Goal: Task Accomplishment & Management: Complete application form

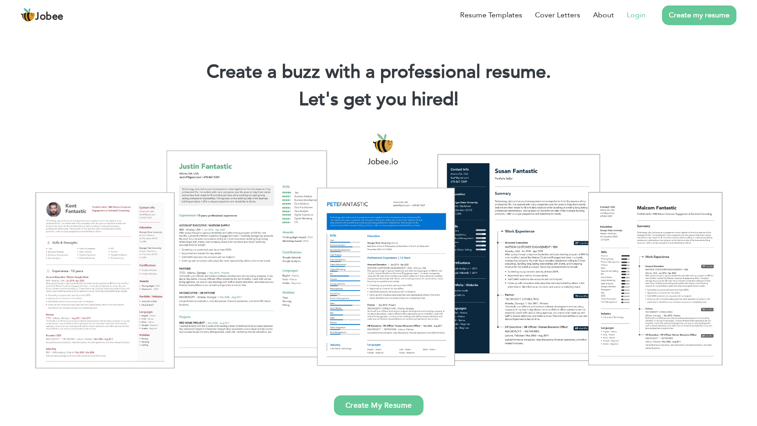
click at [636, 14] on link "Login" at bounding box center [636, 15] width 19 height 11
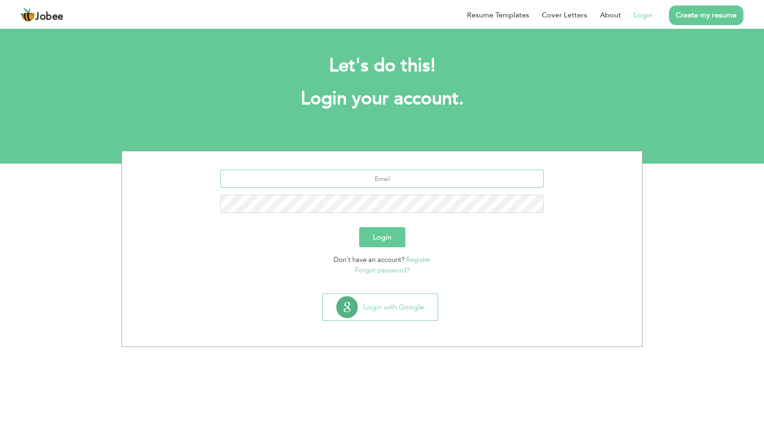
click at [400, 182] on input "text" at bounding box center [382, 179] width 324 height 18
type input "[EMAIL_ADDRESS][DOMAIN_NAME]"
click at [391, 240] on button "Login" at bounding box center [382, 237] width 46 height 20
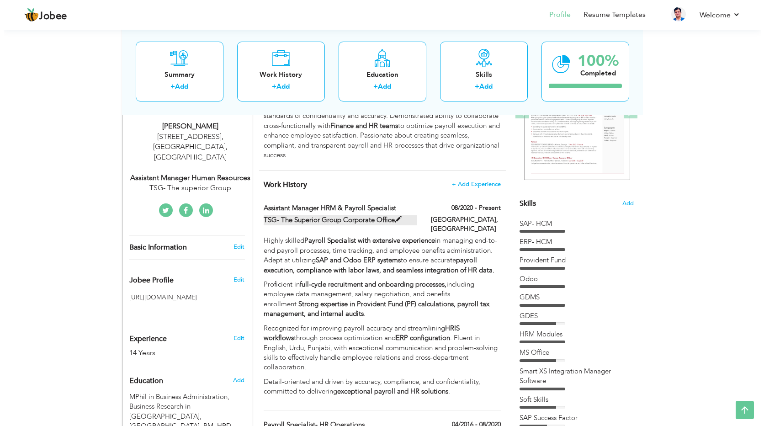
scroll to position [137, 0]
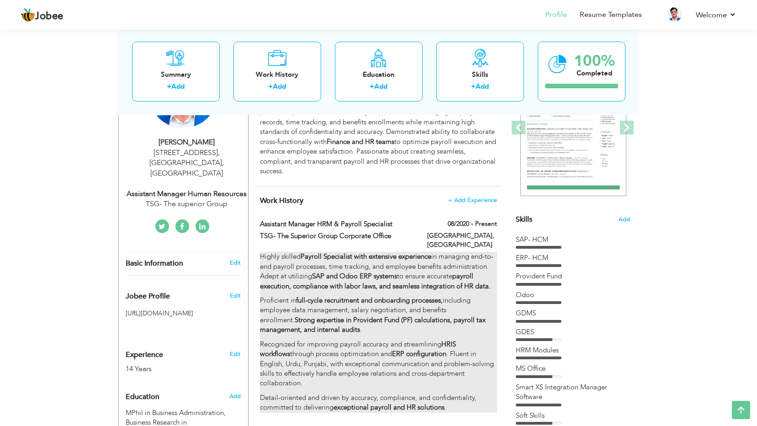
drag, startPoint x: 445, startPoint y: 257, endPoint x: 342, endPoint y: 255, distance: 102.9
click at [342, 255] on p "Highly skilled Payroll Specialist with extensive experience in managing end-to-…" at bounding box center [378, 271] width 237 height 39
type input "Assistant Manager HRM & Payroll Specialist"
type input "TSG- The Superior Group Corporate Office"
type input "08/2020"
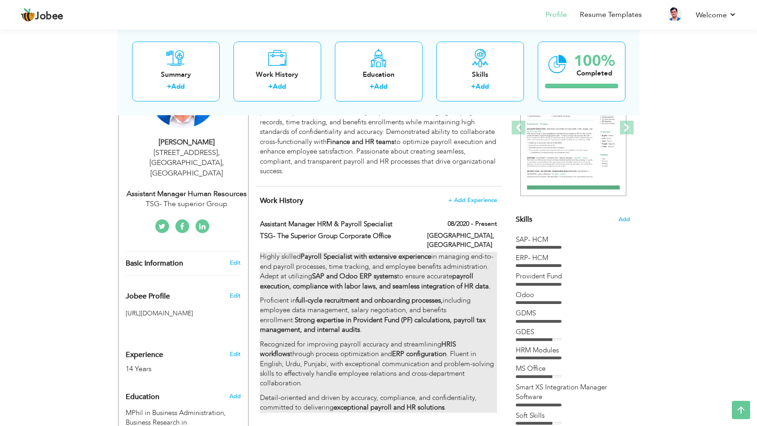
type input "[GEOGRAPHIC_DATA]"
checkbox input "true"
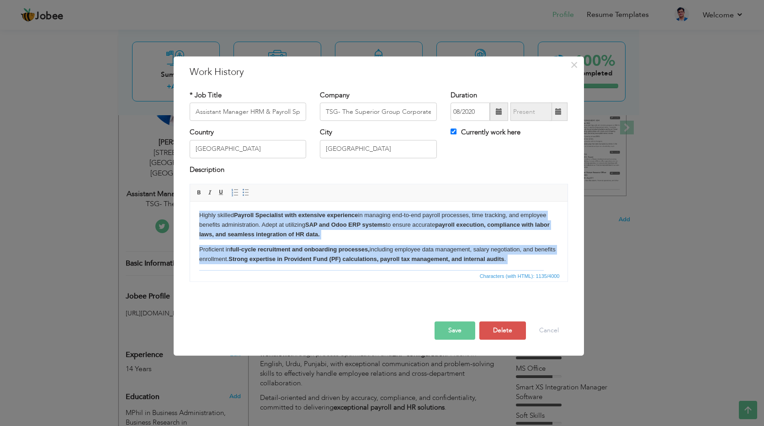
scroll to position [63, 0]
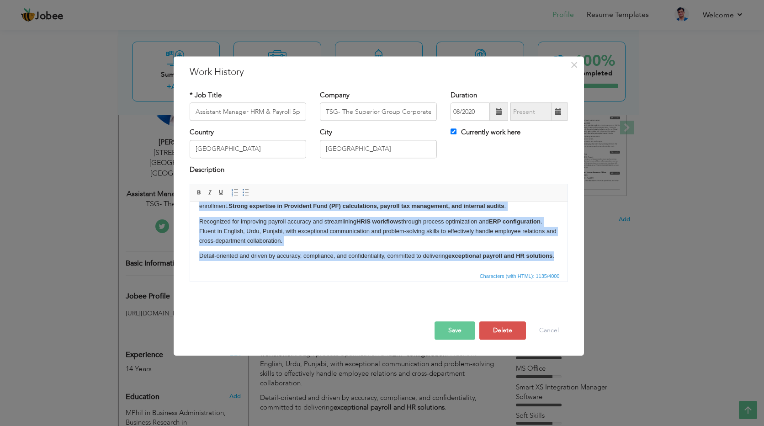
drag, startPoint x: 197, startPoint y: 212, endPoint x: 499, endPoint y: 288, distance: 311.5
click at [499, 270] on html "Highly skilled Payroll Specialist with extensive experience in managing end-to-…" at bounding box center [379, 210] width 378 height 122
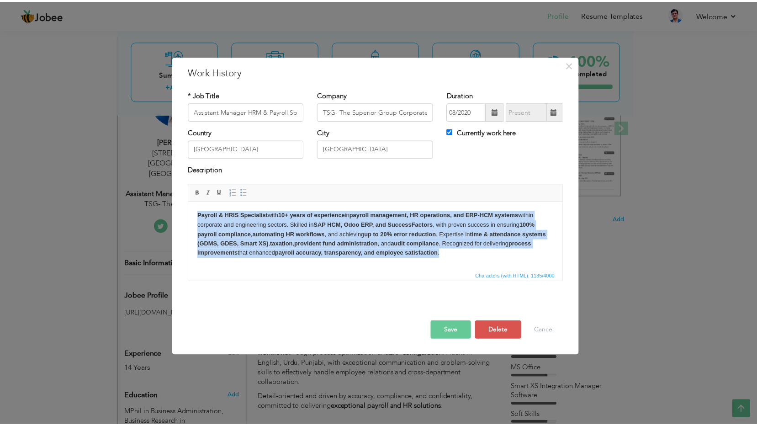
scroll to position [0, 0]
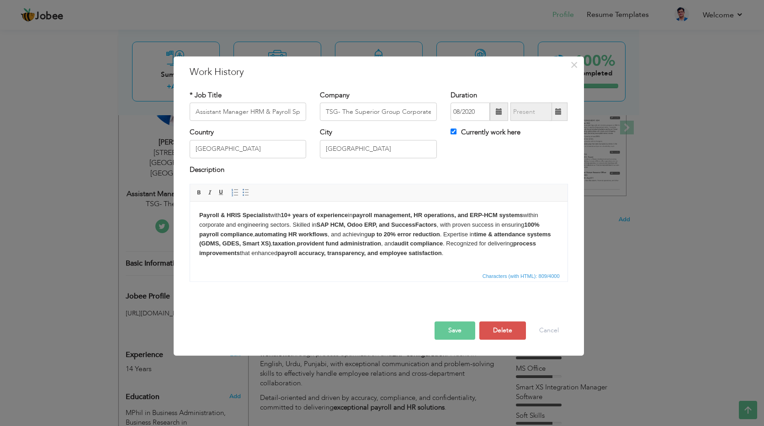
click at [452, 328] on button "Save" at bounding box center [455, 331] width 41 height 18
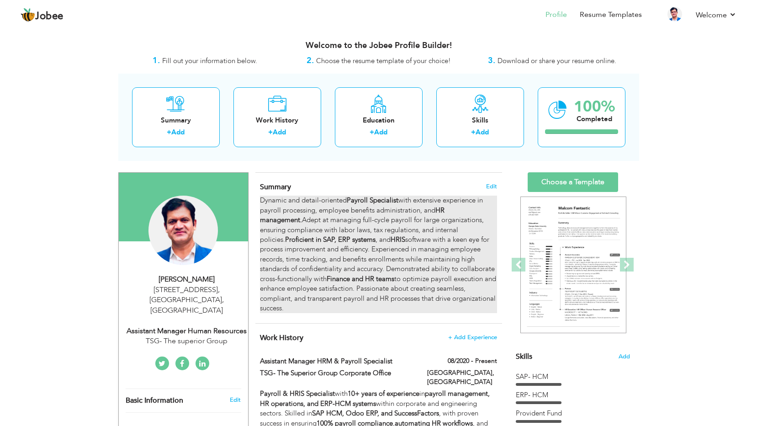
click at [330, 225] on div "Dynamic and detail-oriented Payroll Specialist with extensive experience in pay…" at bounding box center [378, 254] width 237 height 117
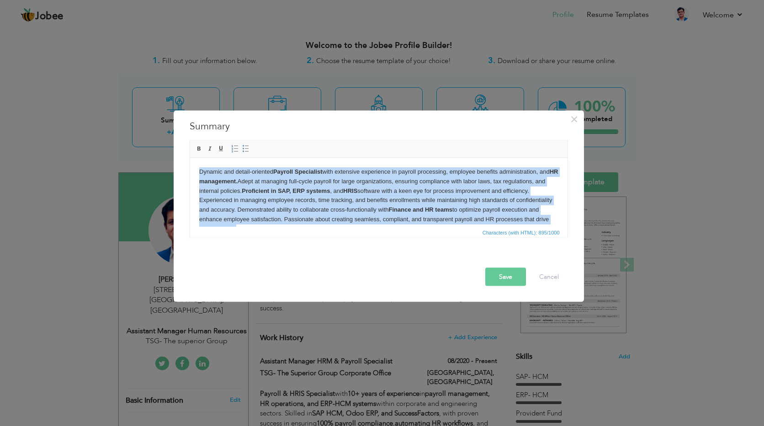
scroll to position [16, 0]
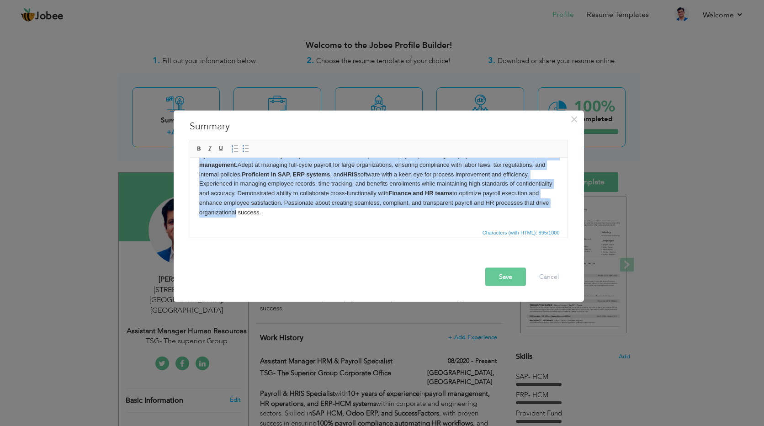
drag, startPoint x: 197, startPoint y: 171, endPoint x: 451, endPoint y: 229, distance: 260.2
click at [451, 226] on html "Dynamic and detail-oriented Payroll Specialist with extensive experience in pay…" at bounding box center [379, 183] width 378 height 85
paste body
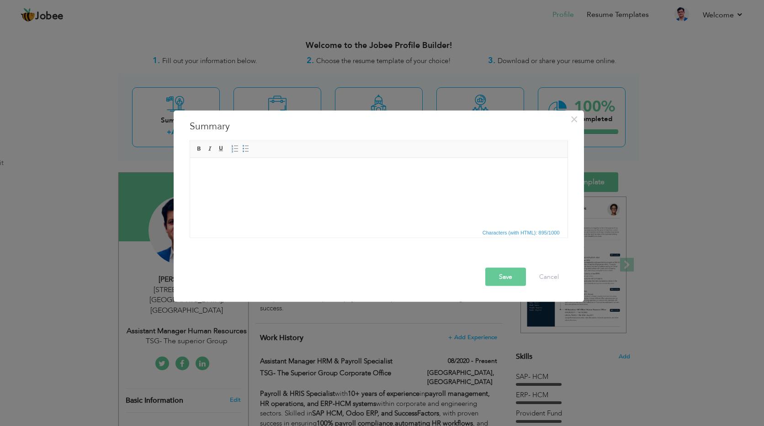
scroll to position [0, 0]
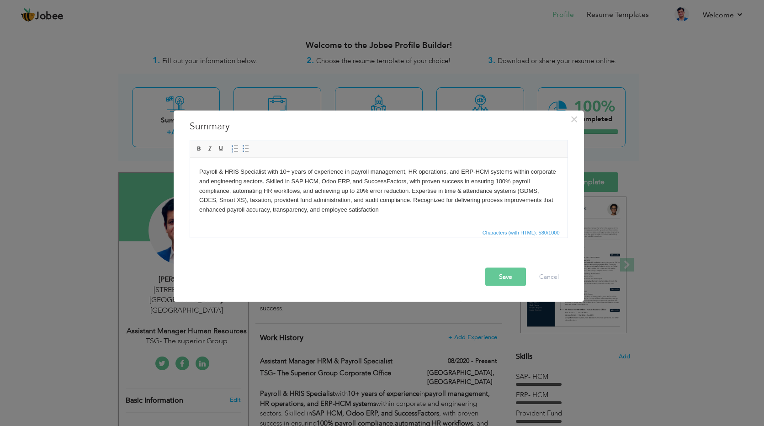
click at [507, 277] on button "Save" at bounding box center [505, 277] width 41 height 18
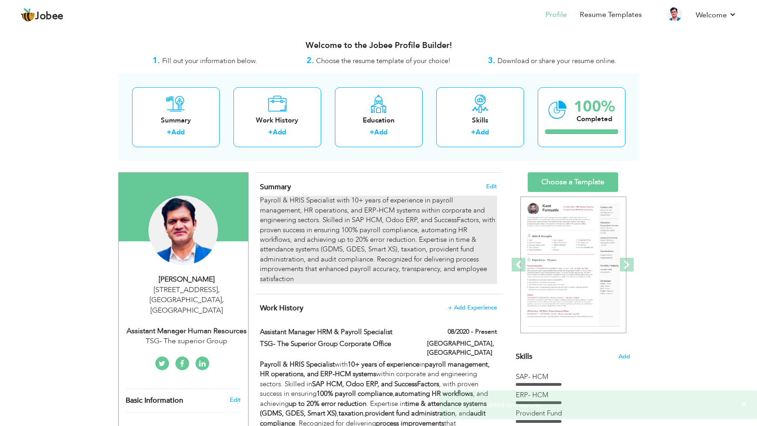
click at [336, 213] on div "Payroll & HRIS Specialist with 10+ years of experience in payroll management, H…" at bounding box center [378, 240] width 237 height 88
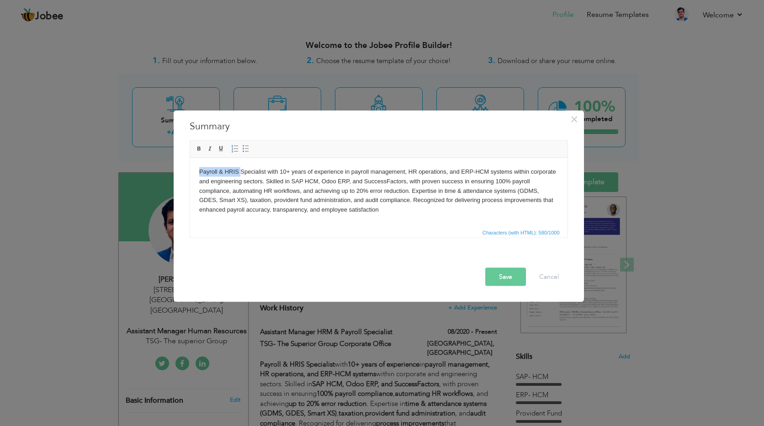
drag, startPoint x: 240, startPoint y: 169, endPoint x: 199, endPoint y: 174, distance: 41.1
click at [200, 169] on body "Payroll & HRIS Specialist with 10+ years of experience in payroll management, H…" at bounding box center [378, 191] width 359 height 48
drag, startPoint x: 350, startPoint y: 181, endPoint x: 291, endPoint y: 180, distance: 59.0
click at [291, 180] on body "Payroll & HRIS Specialist with 10+ years of experience in payroll management, H…" at bounding box center [378, 191] width 359 height 48
click at [328, 224] on html "Payroll & HRIS Specialist with 10+ years of experience in payroll management, H…" at bounding box center [379, 191] width 378 height 66
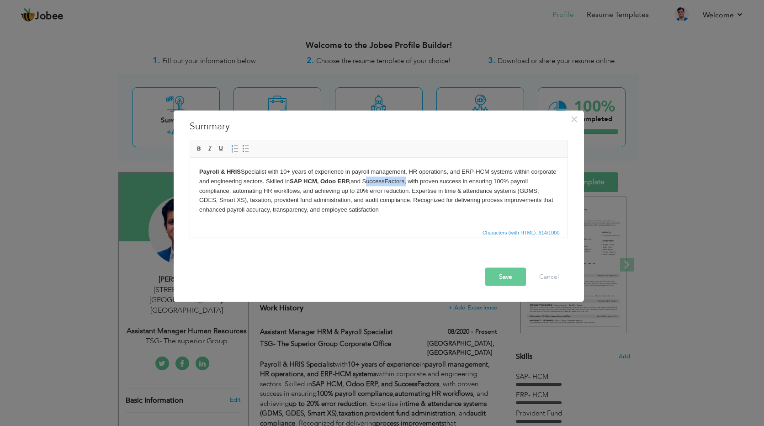
drag, startPoint x: 407, startPoint y: 182, endPoint x: 366, endPoint y: 180, distance: 41.2
click at [366, 180] on body "Payroll & HRIS Specialist with 10+ years of experience in payroll management, H…" at bounding box center [378, 191] width 359 height 48
click at [391, 220] on html "Payroll & HRIS Specialist with 10+ years of experience in payroll management, H…" at bounding box center [379, 191] width 378 height 66
click at [498, 270] on button "Save" at bounding box center [505, 277] width 41 height 18
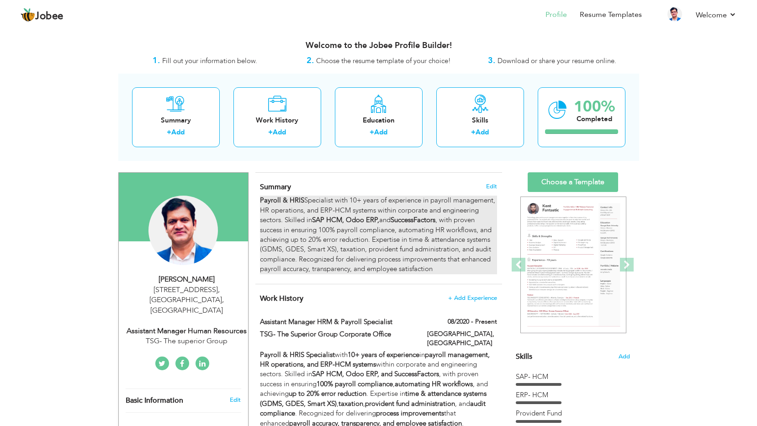
click at [335, 242] on div "Payroll & HRIS Specialist with 10+ years of experience in payroll management, H…" at bounding box center [378, 235] width 237 height 78
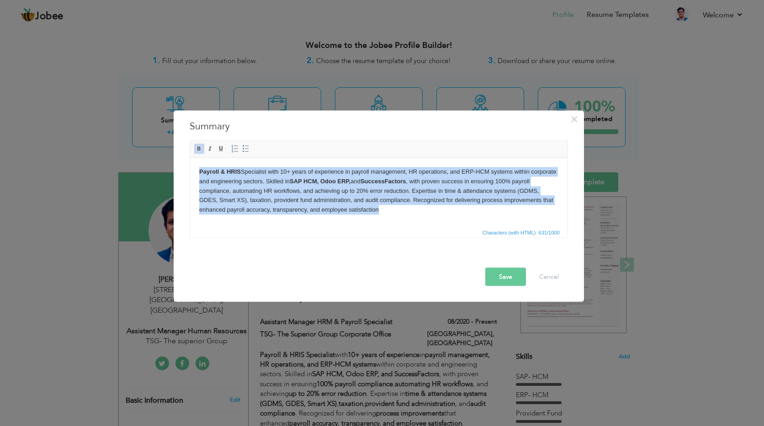
drag, startPoint x: 395, startPoint y: 213, endPoint x: 165, endPoint y: 170, distance: 233.5
click at [190, 170] on html "Payroll & HRIS Specialist with 10+ years of experience in payroll management, H…" at bounding box center [379, 191] width 378 height 66
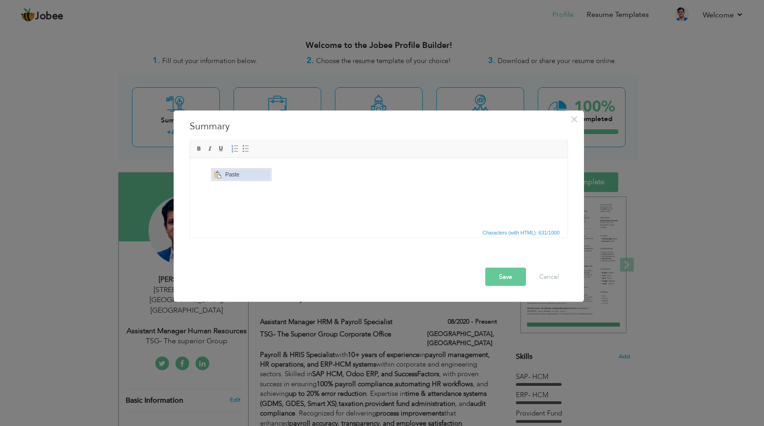
click at [223, 173] on span "Paste" at bounding box center [247, 174] width 48 height 11
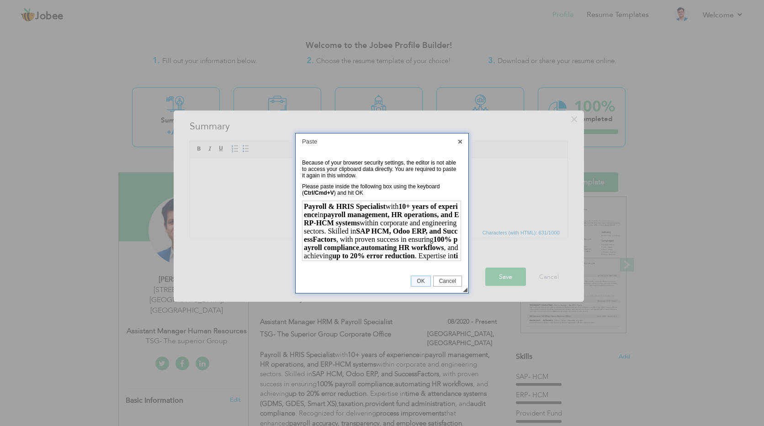
scroll to position [48, 0]
click at [419, 281] on span "OK" at bounding box center [420, 281] width 19 height 6
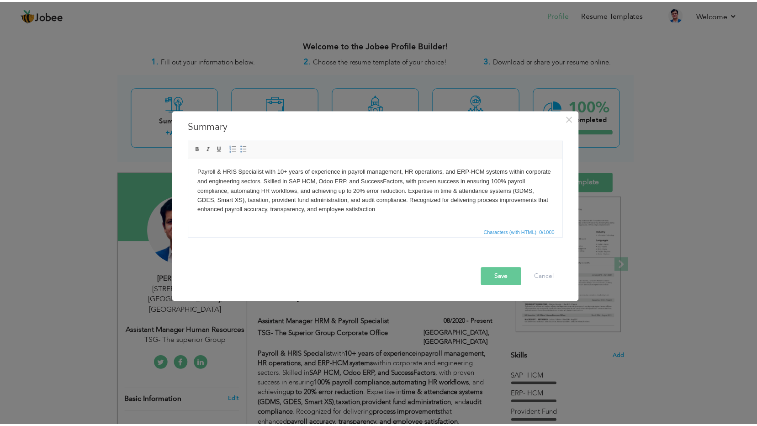
scroll to position [0, 0]
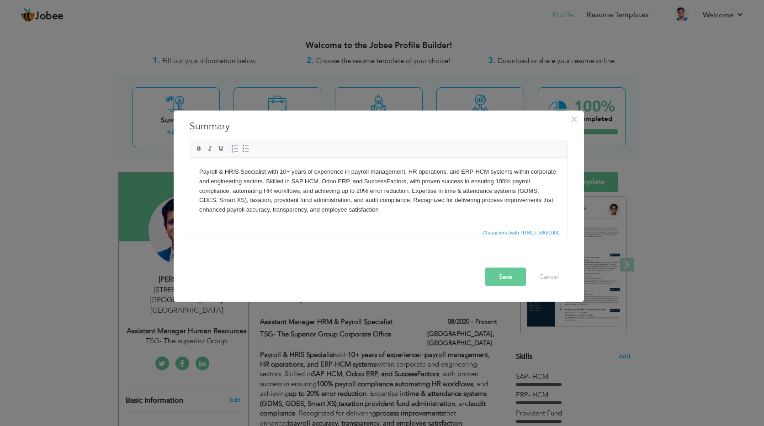
click at [498, 275] on button "Save" at bounding box center [505, 277] width 41 height 18
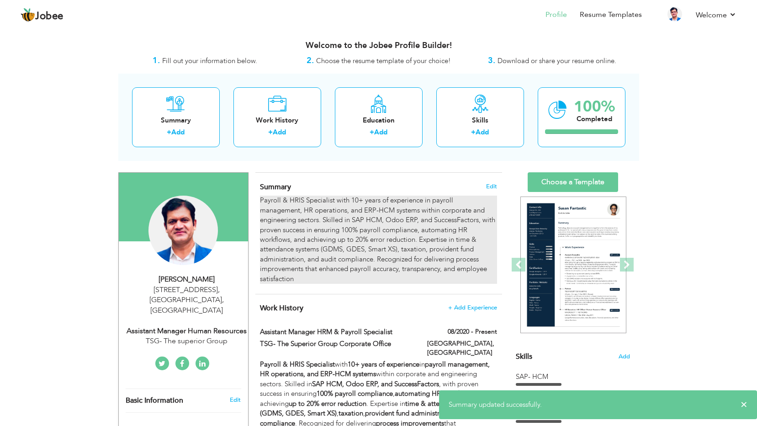
click at [304, 208] on div "Payroll & HRIS Specialist with 10+ years of experience in payroll management, H…" at bounding box center [378, 240] width 237 height 88
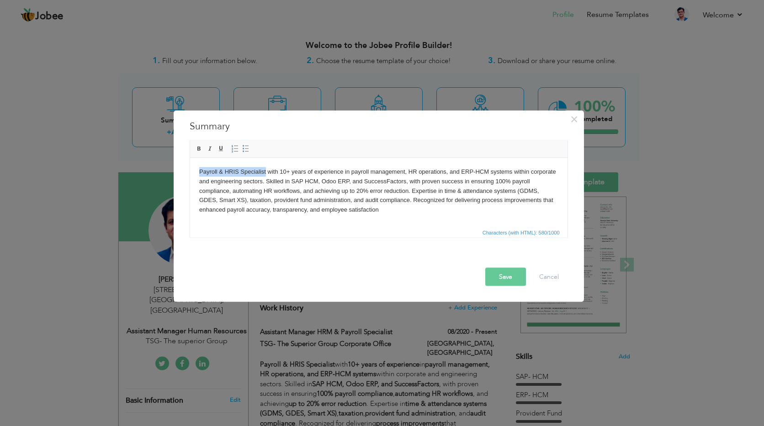
drag, startPoint x: 265, startPoint y: 170, endPoint x: 200, endPoint y: 170, distance: 64.9
click at [200, 170] on body "Payroll & HRIS Specialist with 10+ years of experience in payroll management, H…" at bounding box center [378, 191] width 359 height 48
drag, startPoint x: 284, startPoint y: 171, endPoint x: 309, endPoint y: 173, distance: 25.7
click at [309, 173] on body "Payroll & HRIS Specialist with 10+ years of experience in payroll management, H…" at bounding box center [378, 191] width 359 height 48
click at [371, 171] on body "Payroll & HRIS Specialist with 10+ years of experience in payroll management, H…" at bounding box center [378, 191] width 359 height 48
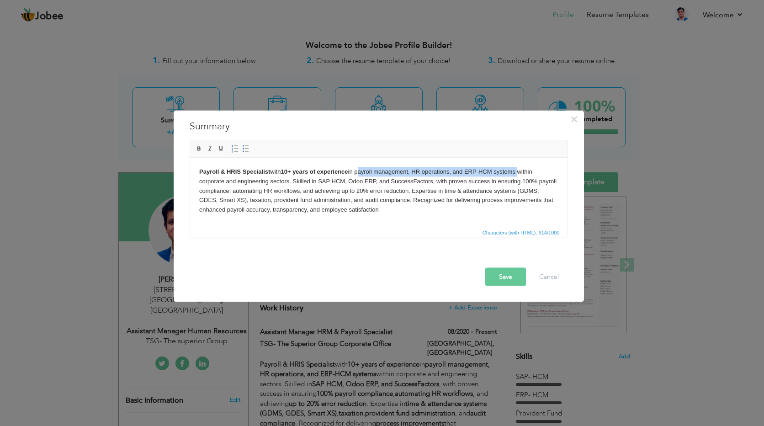
drag, startPoint x: 359, startPoint y: 170, endPoint x: 519, endPoint y: 170, distance: 160.0
click at [519, 170] on body "Payroll & HRIS Specialist with 10+ years of experience in payroll management, H…" at bounding box center [378, 191] width 359 height 48
click at [392, 210] on body "Payroll & HRIS Specialist with 10+ years of experience in payroll management, H…" at bounding box center [378, 191] width 359 height 48
drag, startPoint x: 362, startPoint y: 170, endPoint x: 376, endPoint y: 162, distance: 16.6
click at [362, 170] on strong "payroll management, HR operations, and ERP-HCM systems" at bounding box center [437, 171] width 170 height 7
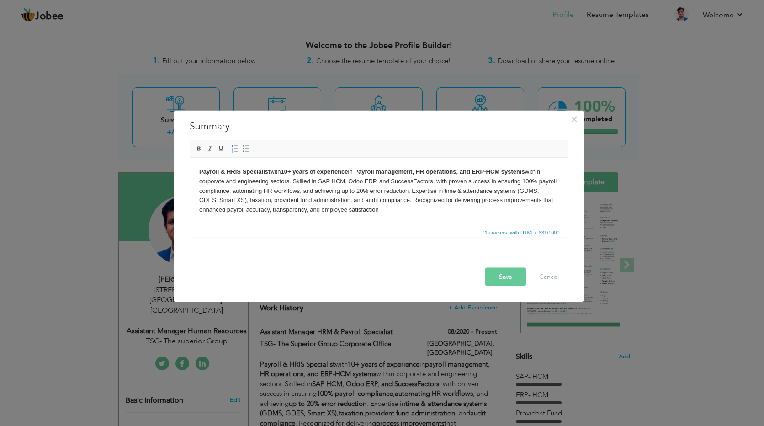
drag, startPoint x: 381, startPoint y: 168, endPoint x: 435, endPoint y: 177, distance: 55.2
click at [381, 168] on strong "ayroll management, HR operations, and ERP-HCM systems" at bounding box center [441, 171] width 167 height 7
click at [359, 170] on body "Payroll & HRIS Specialist with 10+ years of experience in P ayroll Management, …" at bounding box center [378, 191] width 359 height 48
click at [428, 222] on html "Payroll & HRIS Specialist with 10+ years of experience in P ayroll Management, …" at bounding box center [379, 191] width 378 height 66
drag, startPoint x: 318, startPoint y: 180, endPoint x: 432, endPoint y: 181, distance: 114.3
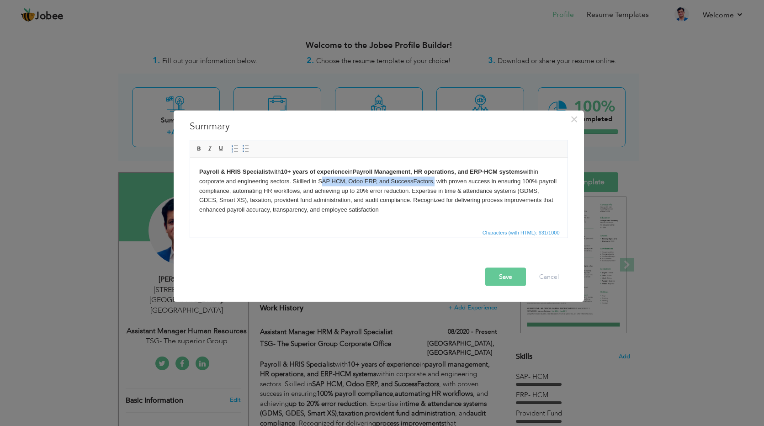
click at [432, 181] on body "Payroll & HRIS Specialist with 10+ years of experience in P ayroll Management, …" at bounding box center [378, 191] width 359 height 48
click at [401, 233] on span "Characters (with HTML): 648/1000" at bounding box center [379, 232] width 378 height 11
click at [351, 229] on span "Characters (with HTML): 648/1000" at bounding box center [379, 232] width 378 height 11
click at [394, 210] on body "Payroll & HRIS Specialist with 10+ years of experience in P ayroll Management, …" at bounding box center [378, 191] width 359 height 48
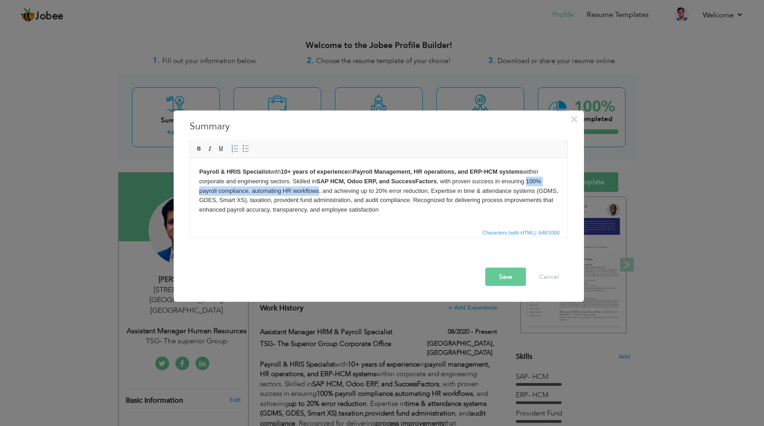
drag, startPoint x: 527, startPoint y: 180, endPoint x: 319, endPoint y: 190, distance: 208.2
click at [319, 190] on body "Payroll & HRIS Specialist with 10+ years of experience in P ayroll Management, …" at bounding box center [378, 191] width 359 height 48
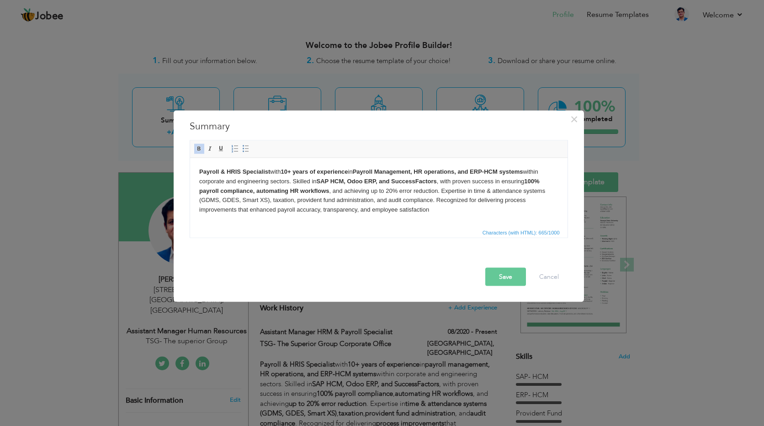
click at [439, 209] on body "Payroll & HRIS Specialist with 10+ years of experience in P ayroll Management, …" at bounding box center [378, 191] width 359 height 48
drag, startPoint x: 370, startPoint y: 189, endPoint x: 437, endPoint y: 192, distance: 67.7
click at [437, 192] on body "Payroll & HRIS Specialist with 10+ years of experience in P ayroll Management, …" at bounding box center [378, 191] width 359 height 48
click at [438, 214] on body "Payroll & HRIS Specialist with 10+ years of experience in P ayroll Management, …" at bounding box center [378, 191] width 359 height 48
drag, startPoint x: 479, startPoint y: 190, endPoint x: 535, endPoint y: 191, distance: 56.7
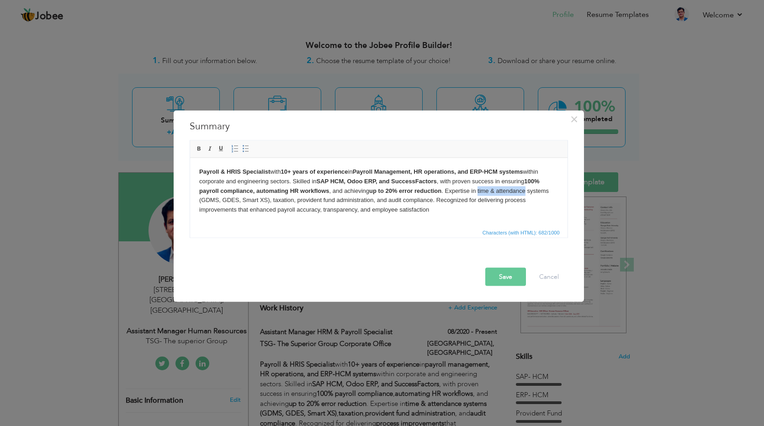
click at [533, 191] on body "Payroll & HRIS Specialist with 10+ years of experience in P ayroll Management, …" at bounding box center [378, 191] width 359 height 48
drag, startPoint x: 537, startPoint y: 191, endPoint x: 551, endPoint y: 192, distance: 14.2
click at [551, 192] on body "Payroll & HRIS Specialist with 10+ years of experience in P ayroll Management, …" at bounding box center [378, 191] width 359 height 48
click at [550, 192] on body "Payroll & HRIS Specialist with 10+ years of experience in P ayroll Management, …" at bounding box center [378, 191] width 359 height 48
drag, startPoint x: 478, startPoint y: 189, endPoint x: 550, endPoint y: 190, distance: 72.7
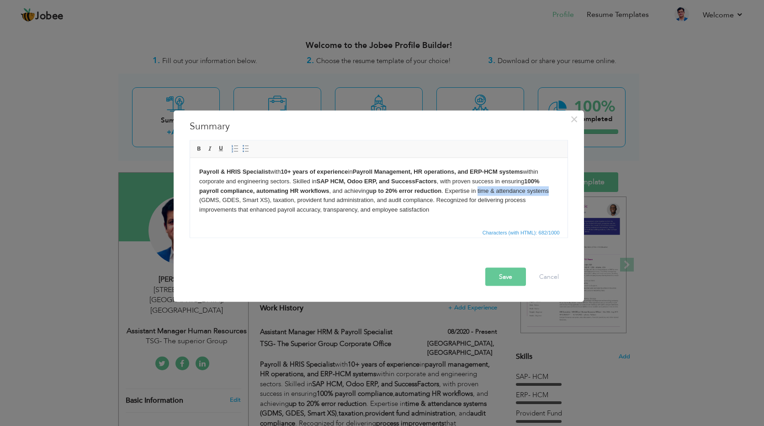
click at [550, 190] on body "Payroll & HRIS Specialist with 10+ years of experience in P ayroll Management, …" at bounding box center [378, 191] width 359 height 48
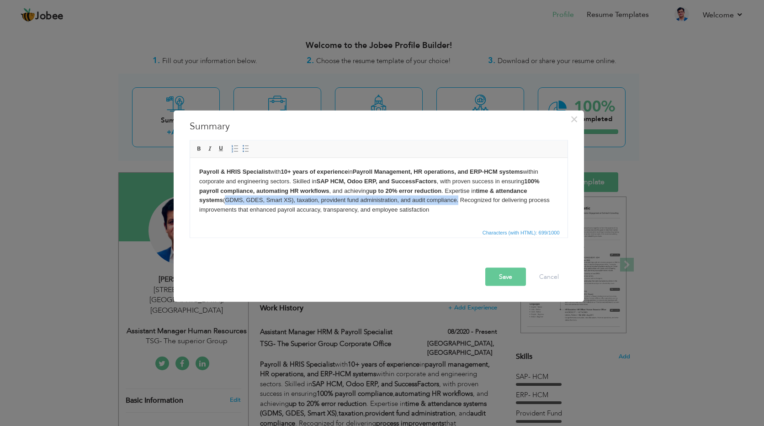
drag, startPoint x: 197, startPoint y: 198, endPoint x: 432, endPoint y: 200, distance: 235.0
click at [432, 200] on html "Payroll & HRIS Specialist with 10+ years of experience in P ayroll Management, …" at bounding box center [379, 191] width 378 height 66
click at [439, 213] on body "Payroll & HRIS Specialist with 10+ years of experience in P ayroll Management, …" at bounding box center [378, 191] width 359 height 48
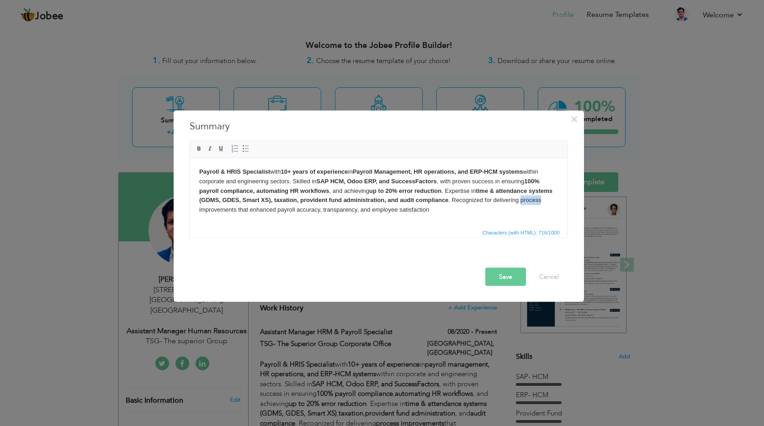
drag, startPoint x: 520, startPoint y: 197, endPoint x: 541, endPoint y: 198, distance: 20.6
click at [541, 198] on body "Payroll & HRIS Specialist with 10+ years of experience in P ayroll Management, …" at bounding box center [378, 191] width 359 height 48
drag, startPoint x: 236, startPoint y: 209, endPoint x: 199, endPoint y: 222, distance: 38.7
click at [199, 211] on body "Payroll & HRIS Specialist with 10+ years of experience in P ayroll Management, …" at bounding box center [378, 191] width 359 height 48
click at [260, 218] on html "Payroll & HRIS Specialist with 10+ years of experience in P ayroll Management, …" at bounding box center [379, 191] width 378 height 66
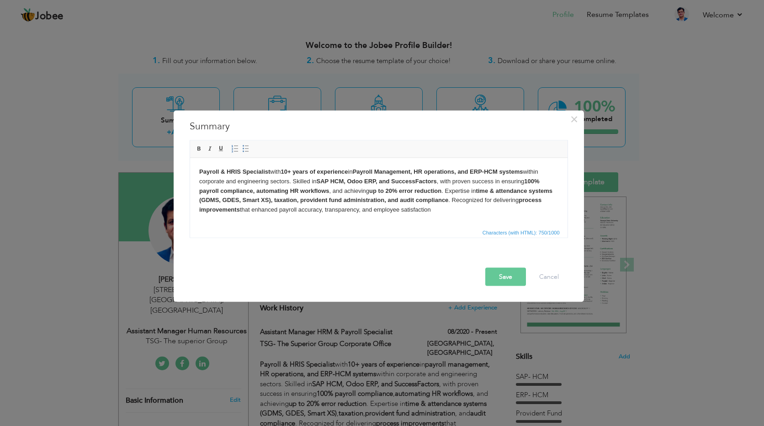
drag, startPoint x: 282, startPoint y: 210, endPoint x: 431, endPoint y: 213, distance: 149.5
click at [431, 213] on body "Payroll & HRIS Specialist with 10+ years of experience in P ayroll Management, …" at bounding box center [378, 191] width 359 height 48
click at [455, 214] on html "Payroll & HRIS Specialist with 10+ years of experience in P ayroll Management, …" at bounding box center [379, 191] width 378 height 66
click at [452, 210] on body "Payroll & HRIS Specialist with 10+ years of experience in P ayroll Management, …" at bounding box center [378, 191] width 359 height 48
click at [389, 193] on strong "up to 20% error reduction" at bounding box center [405, 190] width 72 height 7
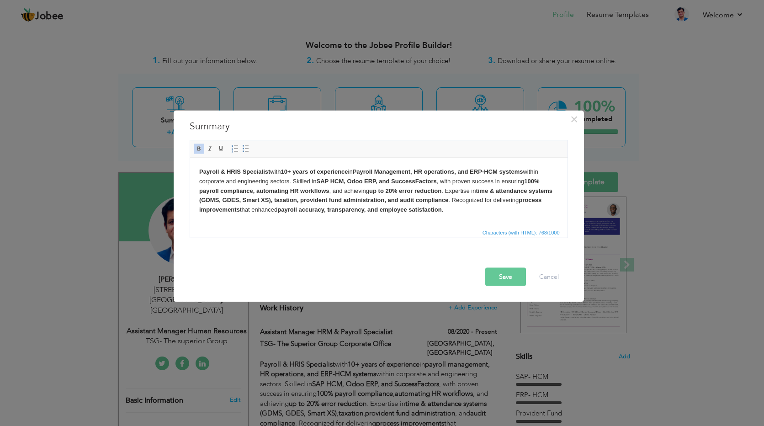
click at [500, 276] on button "Save" at bounding box center [505, 277] width 41 height 18
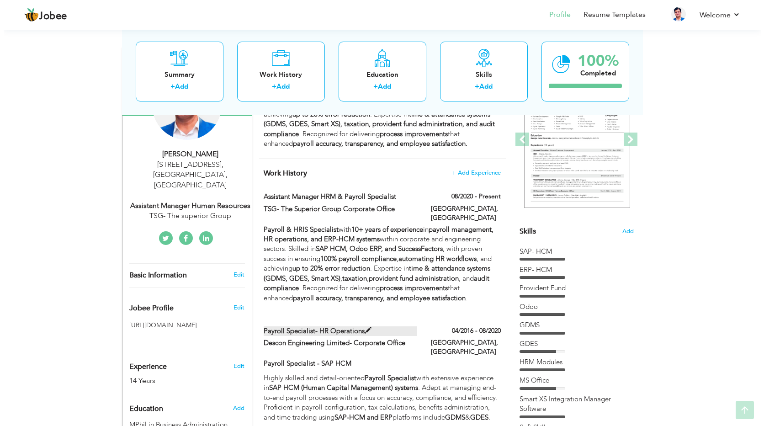
scroll to position [137, 0]
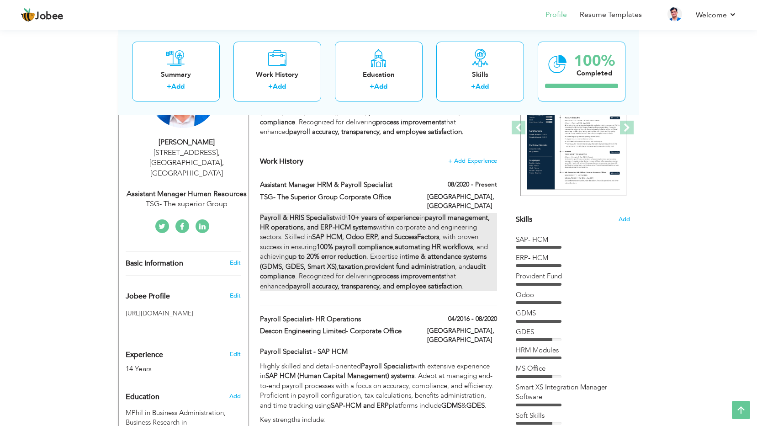
click at [342, 262] on strong "taxation" at bounding box center [351, 266] width 25 height 9
type input "Assistant Manager HRM & Payroll Specialist"
type input "TSG- The Superior Group Corporate Office"
type input "08/2020"
type input "[GEOGRAPHIC_DATA]"
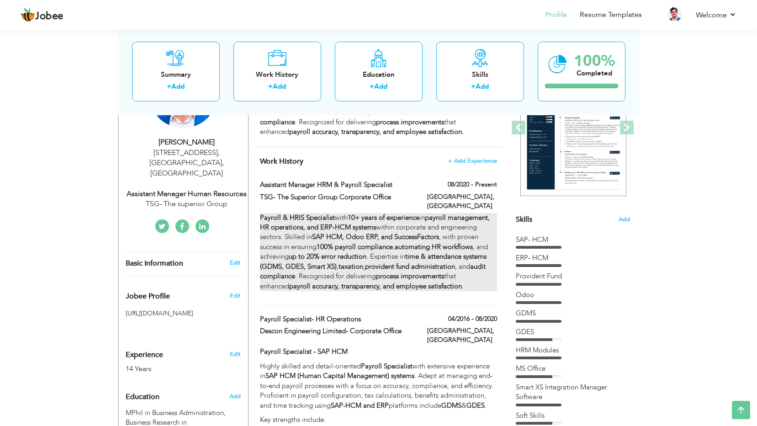
type input "[GEOGRAPHIC_DATA]"
checkbox input "true"
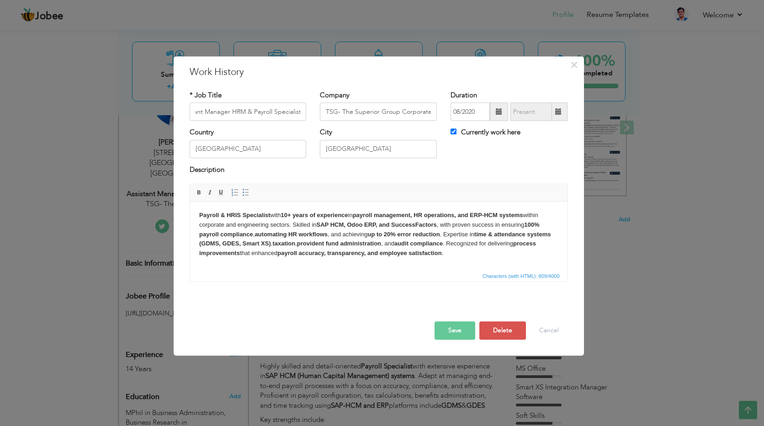
scroll to position [0, 0]
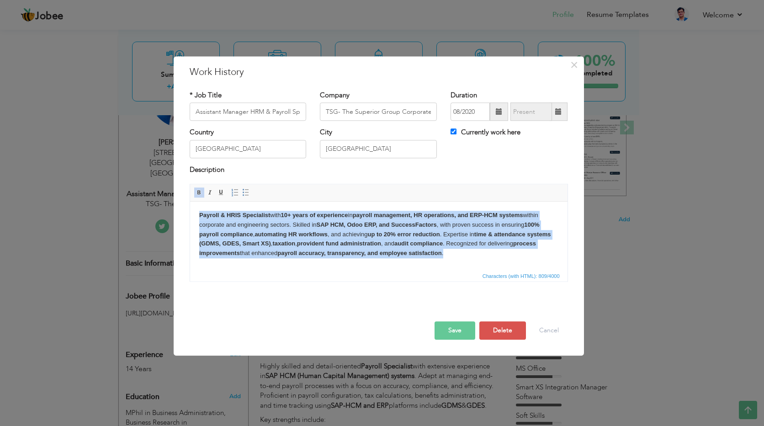
drag, startPoint x: 454, startPoint y: 253, endPoint x: 170, endPoint y: 203, distance: 288.6
click at [190, 203] on html "Payroll & HRIS Specialist with 10+ years of experience in payroll management, H…" at bounding box center [379, 235] width 378 height 66
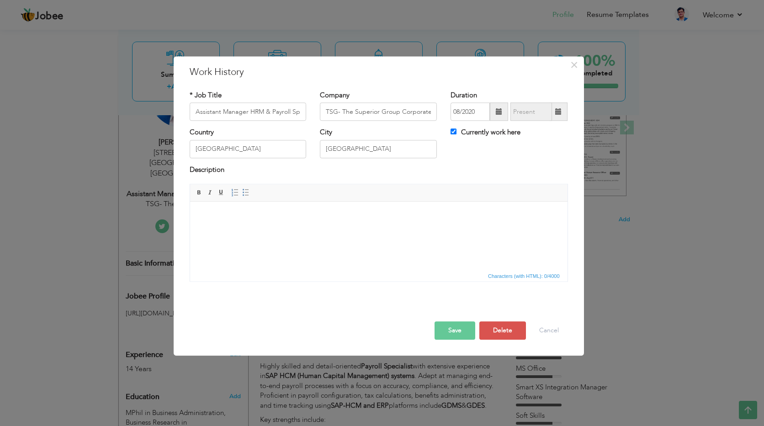
scroll to position [29, 0]
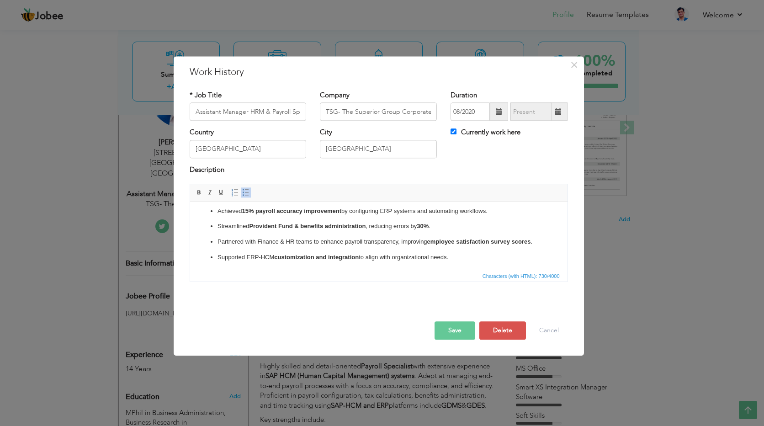
click at [248, 247] on p "Partnered with Finance & HR teams to enhance payroll transparency, improving em…" at bounding box center [378, 242] width 323 height 10
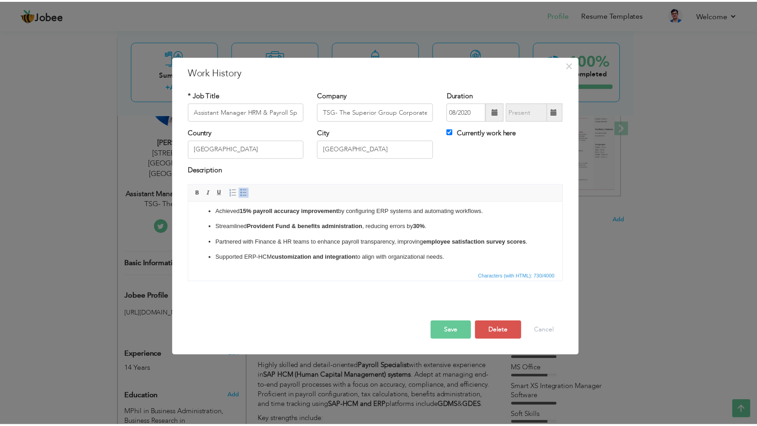
scroll to position [0, 0]
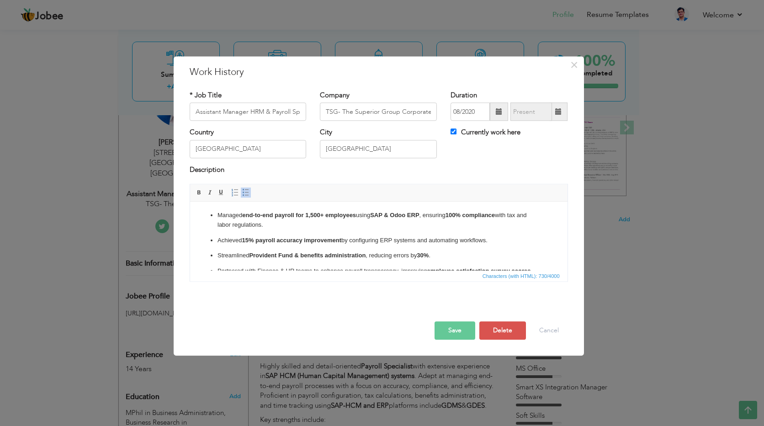
click at [311, 214] on strong "end-to-end payroll for 1,500+ employees" at bounding box center [299, 215] width 114 height 7
click at [452, 332] on button "Save" at bounding box center [455, 331] width 41 height 18
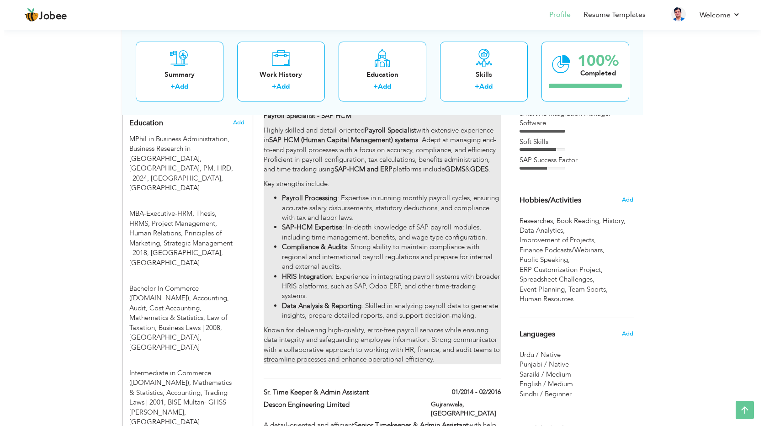
scroll to position [411, 0]
click at [328, 222] on strong "SAP-HCM Expertise" at bounding box center [308, 226] width 60 height 9
type input "Payroll Specialist- HR Operations"
type input "Descon Engineering Limited- Corporate Office"
type input "04/2016"
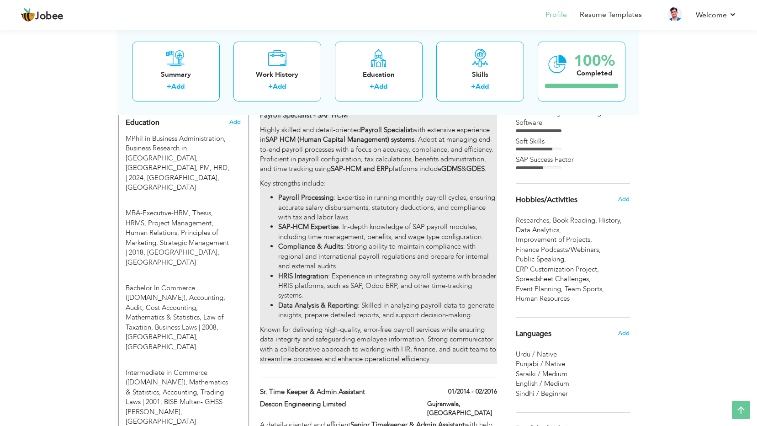
type input "08/2020"
checkbox input "false"
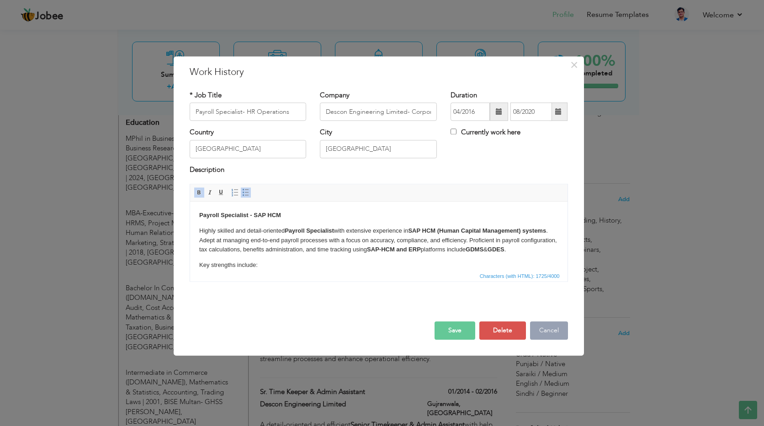
click at [542, 331] on button "Cancel" at bounding box center [549, 331] width 38 height 18
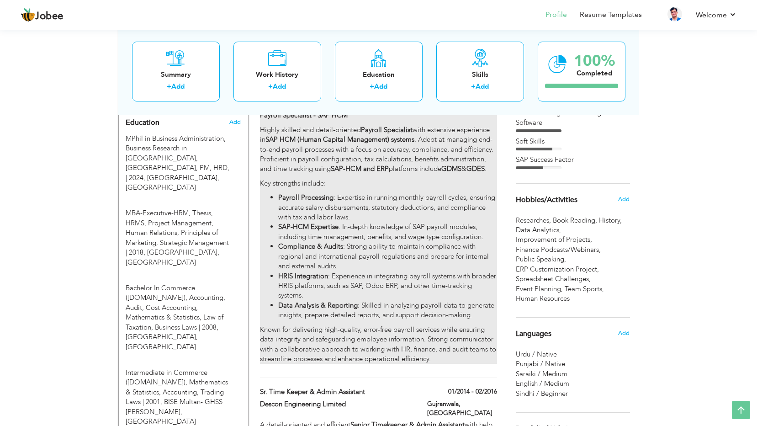
click at [374, 272] on li "HRIS Integration : Experience in integrating payroll systems with broader HRIS …" at bounding box center [387, 286] width 218 height 29
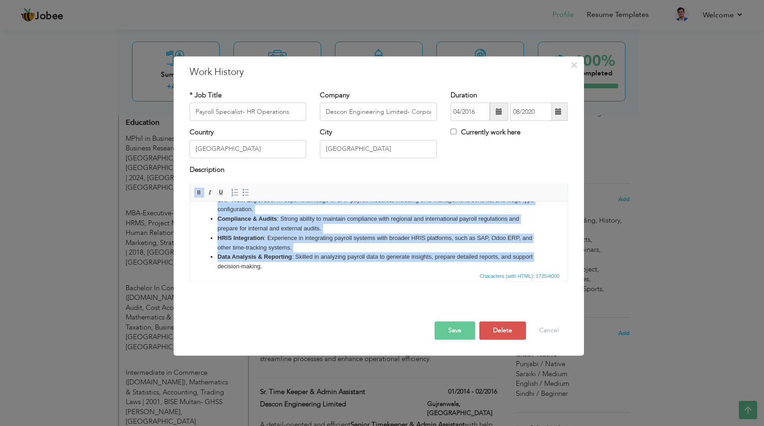
scroll to position [134, 0]
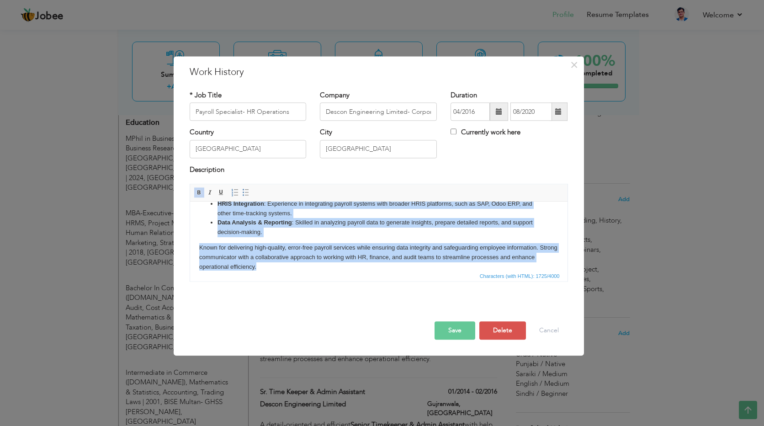
click at [330, 238] on body "Payroll Specialist - SAP HCM Highly skilled and detail-oriented Payroll Special…" at bounding box center [378, 174] width 359 height 195
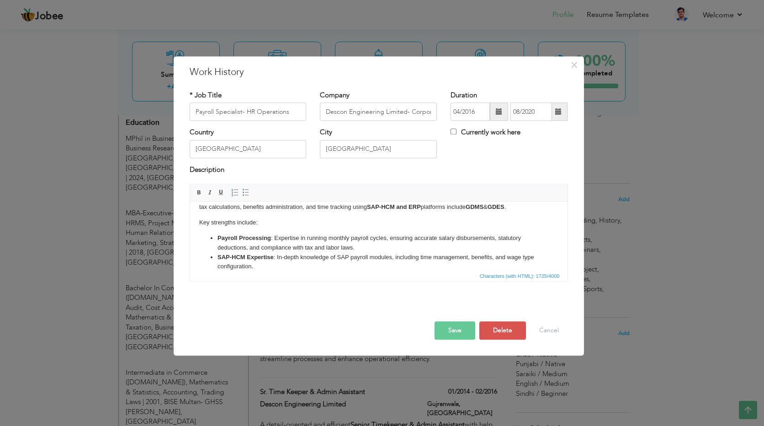
scroll to position [0, 0]
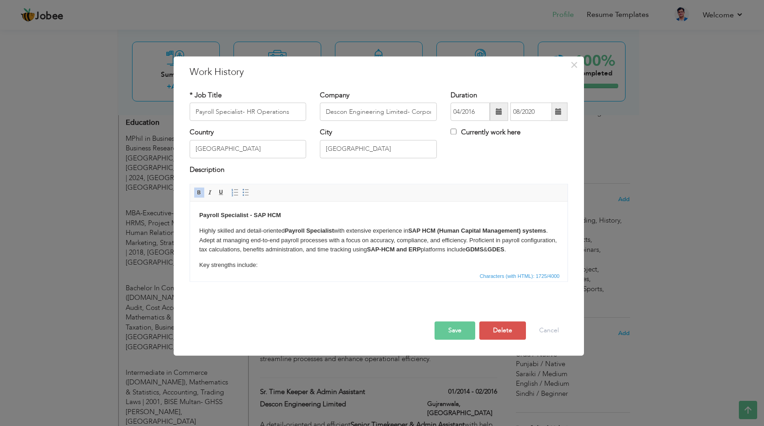
click at [198, 215] on html "Payroll Specialist - SAP HCM Highly skilled and detail-oriented Payroll Special…" at bounding box center [379, 308] width 378 height 213
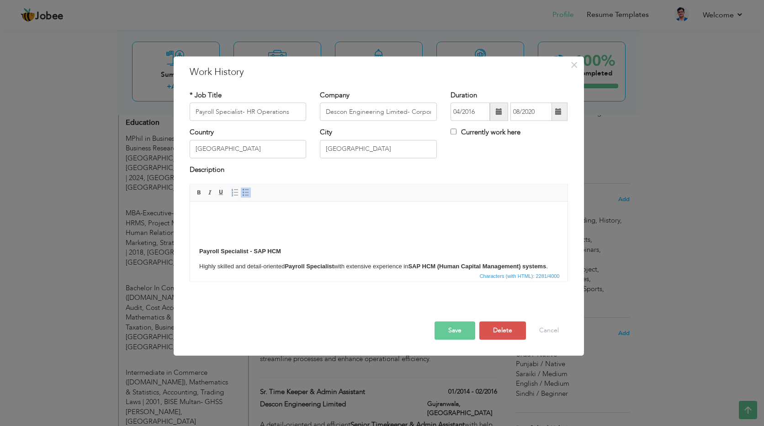
scroll to position [157, 0]
drag, startPoint x: 284, startPoint y: 245, endPoint x: 198, endPoint y: 242, distance: 86.0
click at [199, 242] on p "​​​​​​​ Payroll Specialist - SAP HCM" at bounding box center [378, 181] width 359 height 133
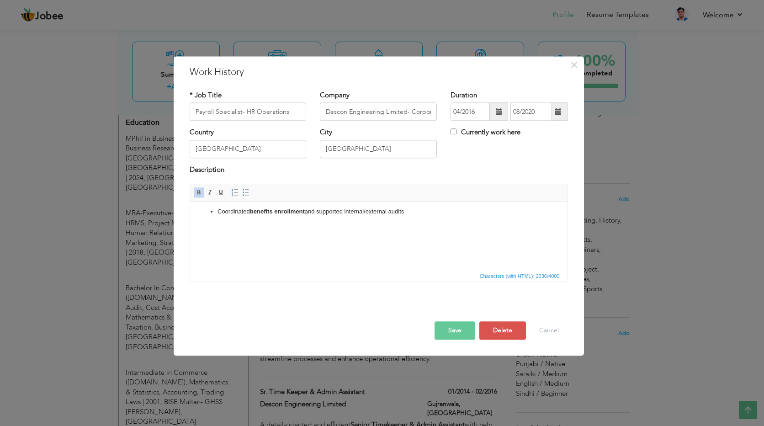
scroll to position [0, 0]
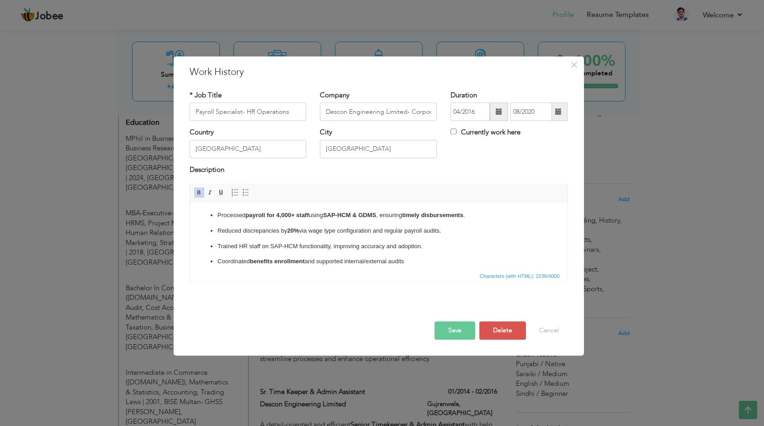
drag, startPoint x: 208, startPoint y: 213, endPoint x: 261, endPoint y: 216, distance: 52.7
click at [208, 212] on ul "Processed payroll for 4,000+ staff using SAP-HCM & GDMS , ensuring timely disbu…" at bounding box center [378, 239] width 359 height 56
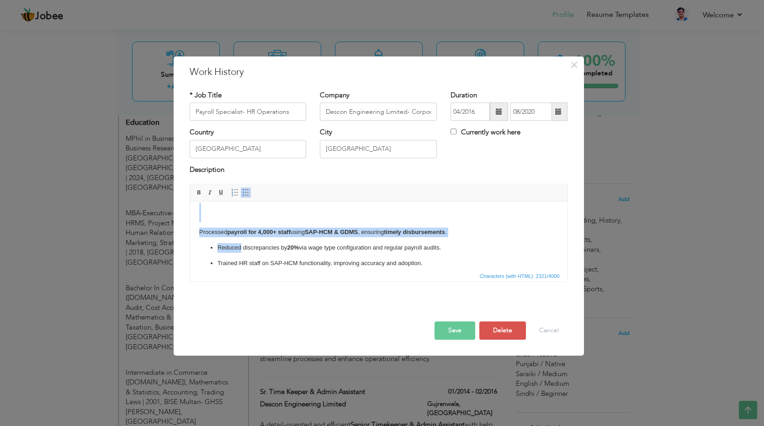
scroll to position [11, 0]
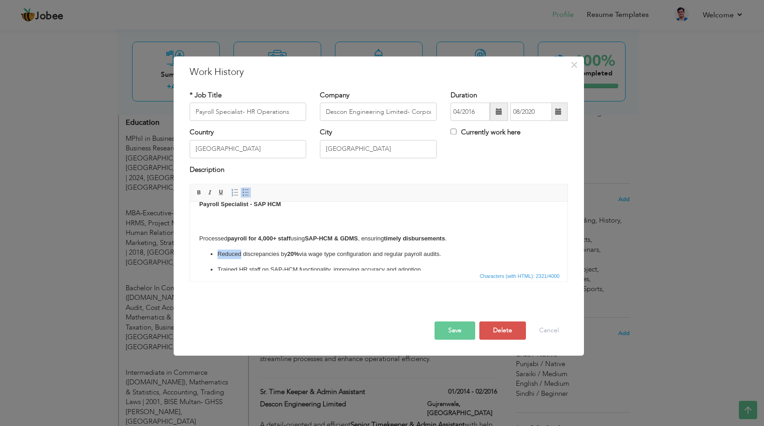
drag, startPoint x: 237, startPoint y: 263, endPoint x: 211, endPoint y: 251, distance: 28.6
click at [217, 251] on li "Reduced discrepancies by 20% via wage type configuration and regular payroll au…" at bounding box center [378, 255] width 323 height 10
copy p "Reduced"
click at [201, 238] on p "Processed payroll for 4,000+ staff using SAP-HCM & GDMS , ensuring timely disbu…" at bounding box center [378, 239] width 359 height 10
drag, startPoint x: 198, startPoint y: 236, endPoint x: 272, endPoint y: 238, distance: 73.2
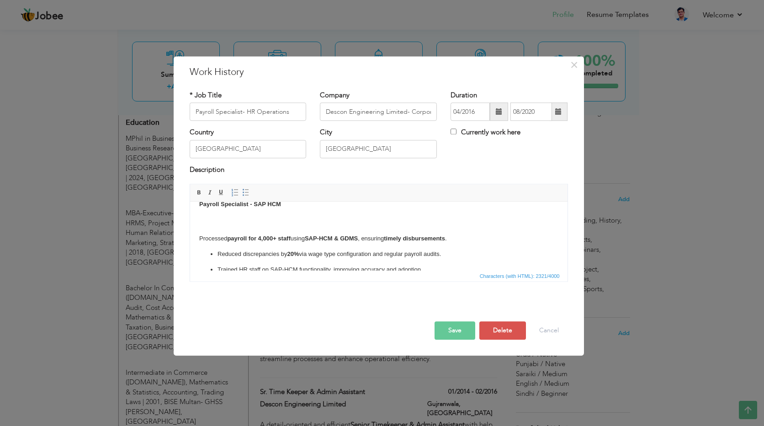
click at [199, 236] on p "Processed payroll for 4,000+ staff using SAP-HCM & GDMS , ensuring timely disbu…" at bounding box center [378, 239] width 359 height 10
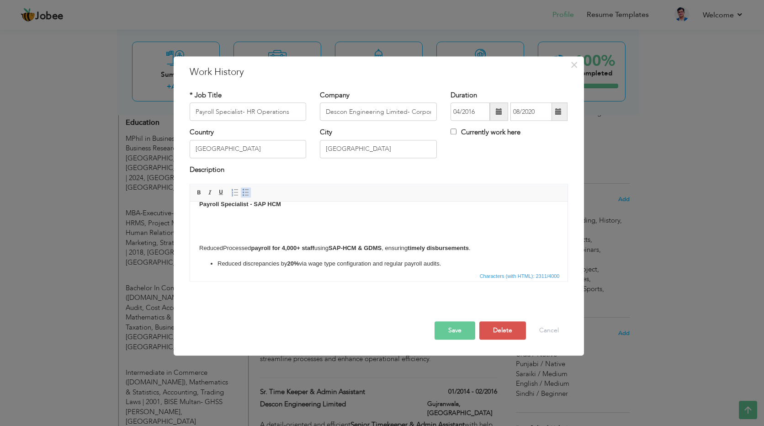
click at [247, 195] on span at bounding box center [245, 192] width 7 height 7
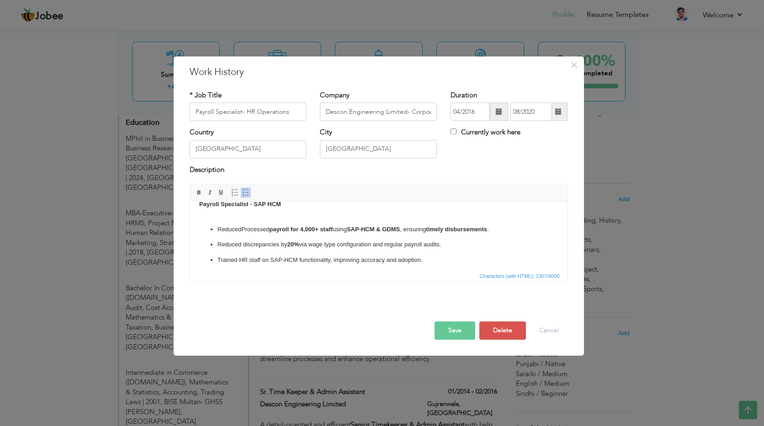
click at [288, 205] on p "Payroll Specialist - SAP HCM ​​​​​​​" at bounding box center [378, 209] width 359 height 19
click strong "SAP-HCM & GDMS"
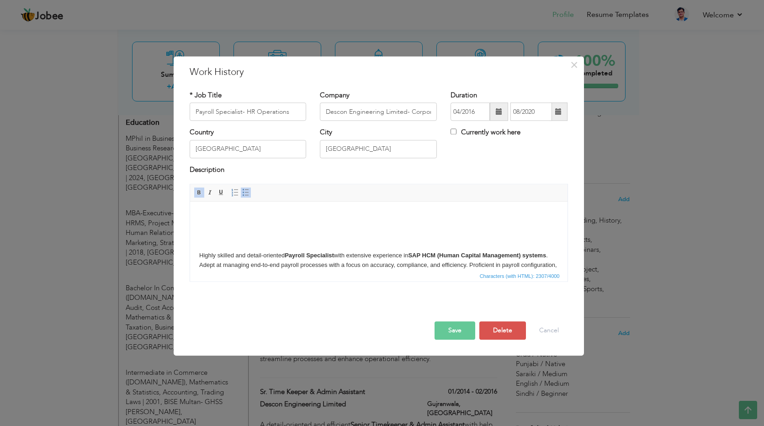
scroll to position [183, 0]
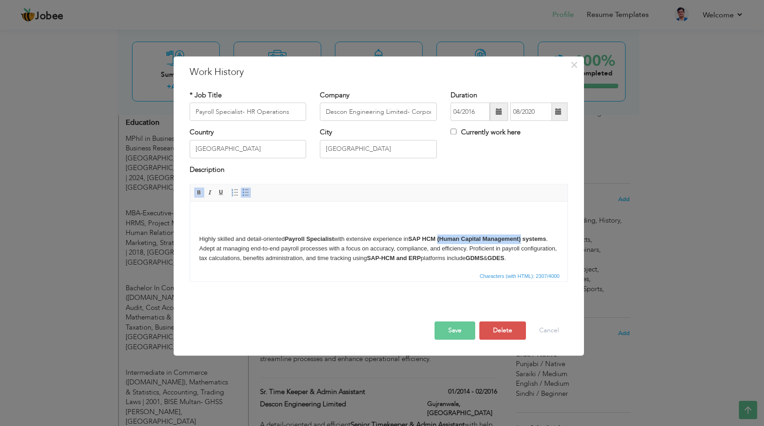
drag, startPoint x: 446, startPoint y: 238, endPoint x: 525, endPoint y: 243, distance: 79.2
click at [525, 243] on p "Highly skilled and detail-oriented Payroll Specialist with extensive experience…" at bounding box center [378, 248] width 359 height 28
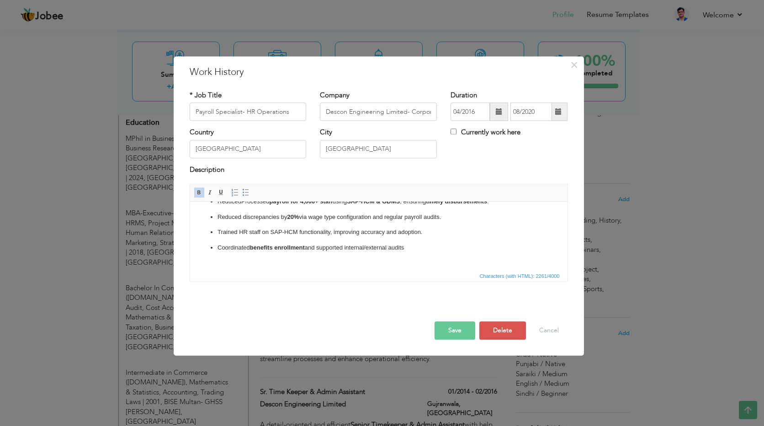
scroll to position [0, 0]
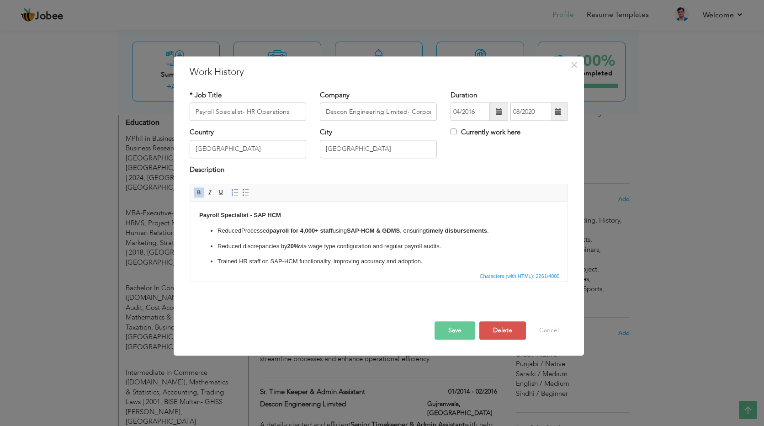
drag, startPoint x: 380, startPoint y: 227, endPoint x: 393, endPoint y: 235, distance: 15.8
click at [381, 226] on li "Reduced Processed payroll for 4,000+ staff using SAP-HCM & GDMS , ensuring time…" at bounding box center [378, 231] width 323 height 10
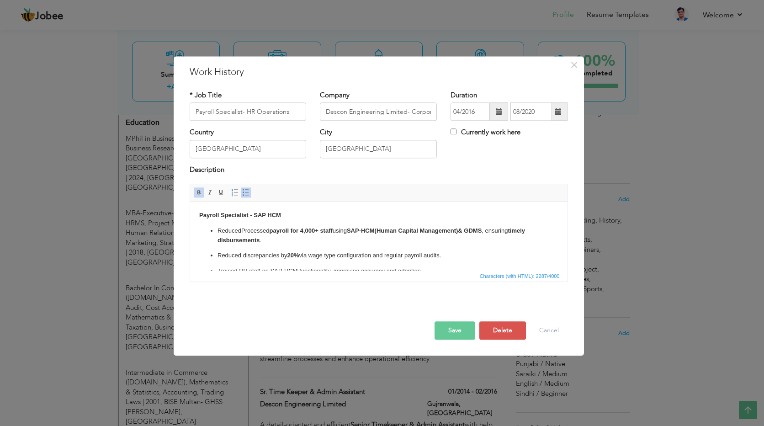
drag, startPoint x: 490, startPoint y: 227, endPoint x: 502, endPoint y: 230, distance: 12.6
click at [491, 227] on li "Reduced Processed payroll for 4,000+ staff using SAP-HCM (Human Capital Managem…" at bounding box center [378, 235] width 323 height 19
click at [403, 239] on li "Reduced Processed payroll for 4,000+ staff using SAP-HCM (Human Capital Managem…" at bounding box center [378, 235] width 323 height 19
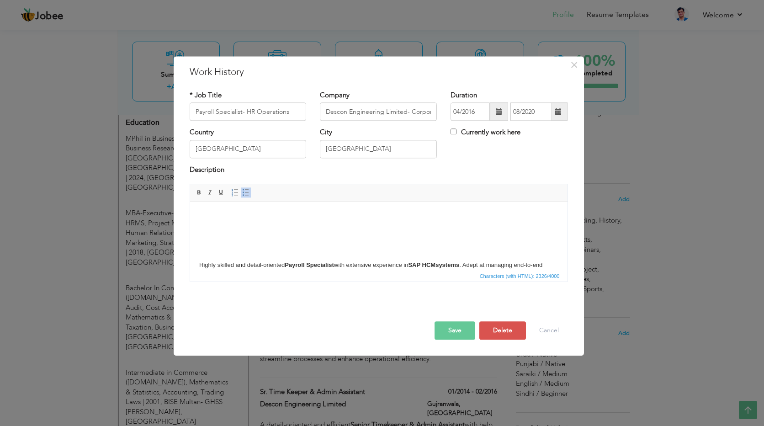
scroll to position [183, 0]
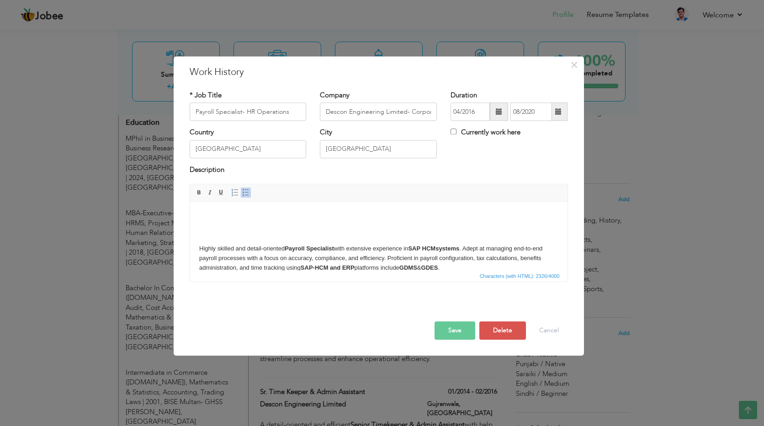
click at [213, 222] on p at bounding box center [378, 176] width 359 height 123
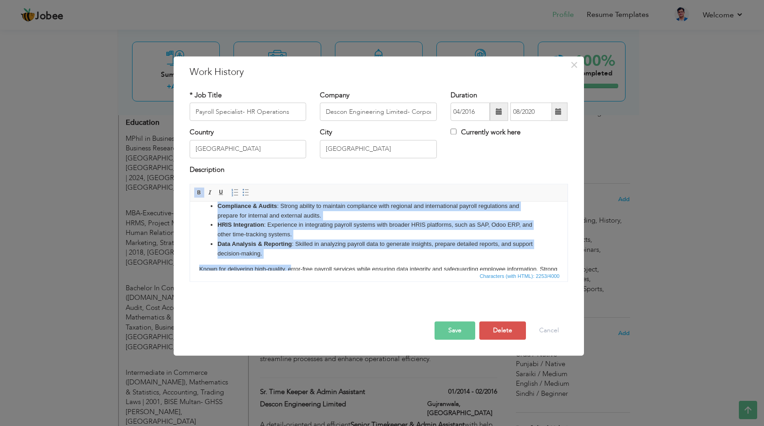
scroll to position [235, 0]
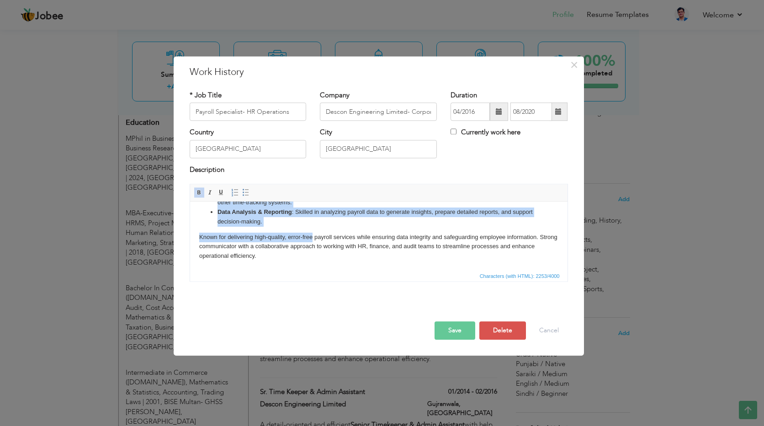
drag, startPoint x: 467, startPoint y: 218, endPoint x: 314, endPoint y: 226, distance: 153.8
click at [314, 226] on body "Payroll Specialist - SAP HCM ​​​​​​​ Reduced Processed payroll for 4,000+ staff…" at bounding box center [378, 118] width 359 height 285
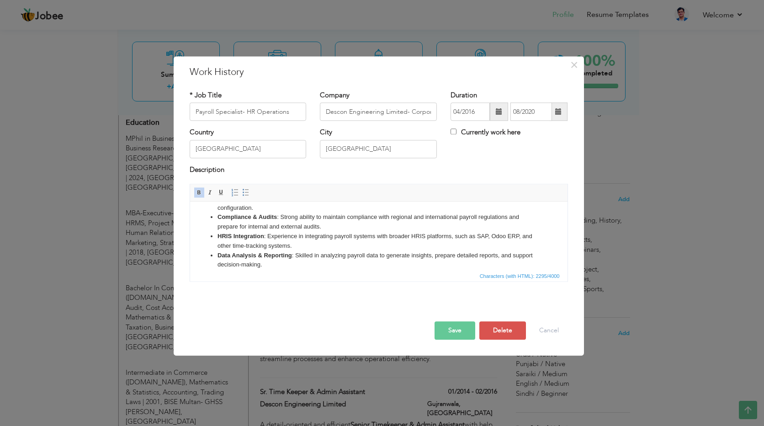
scroll to position [281, 0]
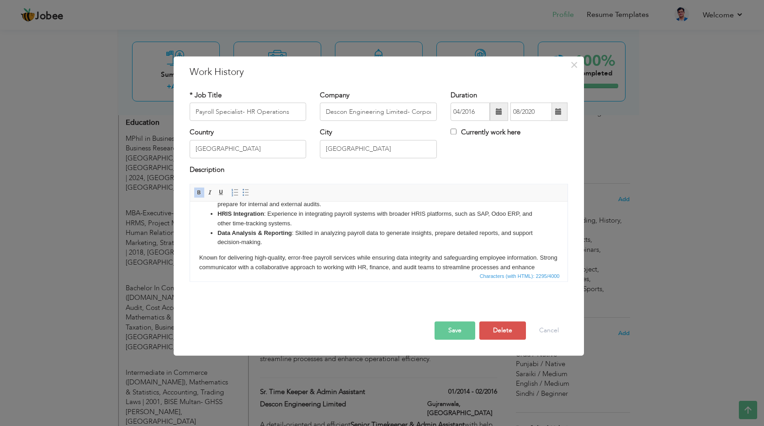
click at [297, 247] on body "Payroll Specialist - SAP HCM ReducedProcessed payroll for 4,000+ staff using SA…" at bounding box center [378, 106] width 359 height 352
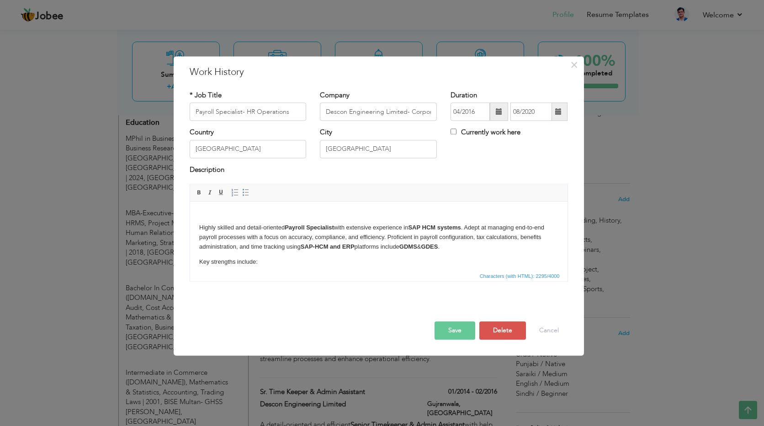
scroll to position [144, 0]
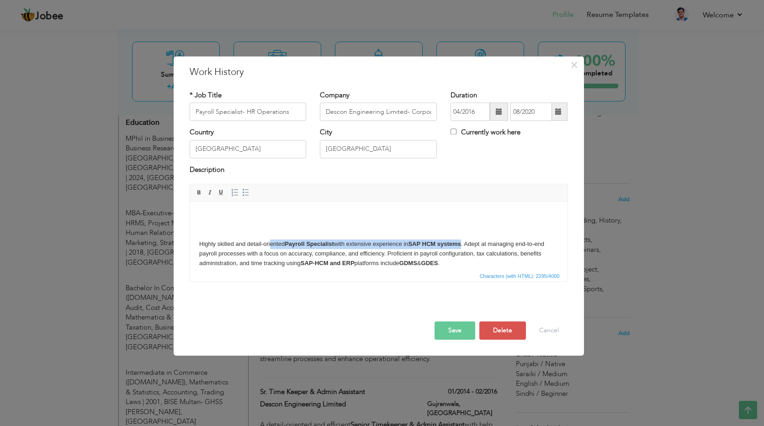
drag, startPoint x: 462, startPoint y: 241, endPoint x: 269, endPoint y: 246, distance: 193.0
click at [270, 246] on p "Highly skilled and detail-oriented Payroll Specialist with extensive experience…" at bounding box center [378, 211] width 359 height 114
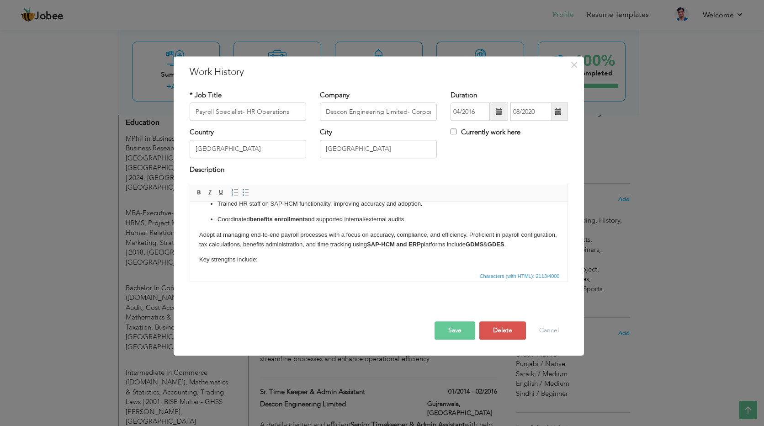
scroll to position [58, 0]
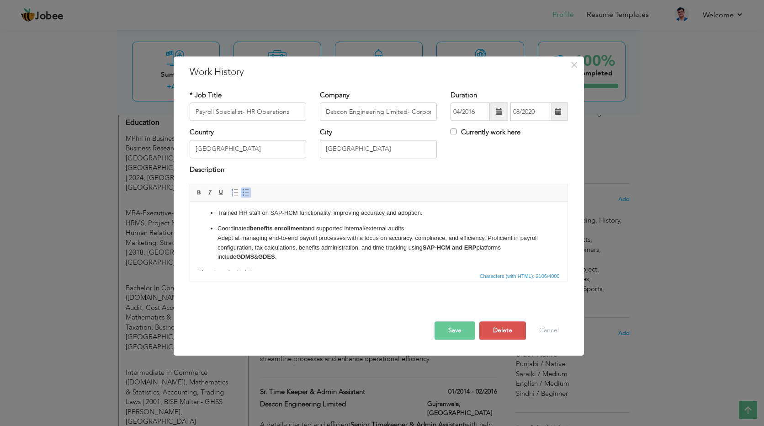
click at [243, 194] on span at bounding box center [245, 192] width 7 height 7
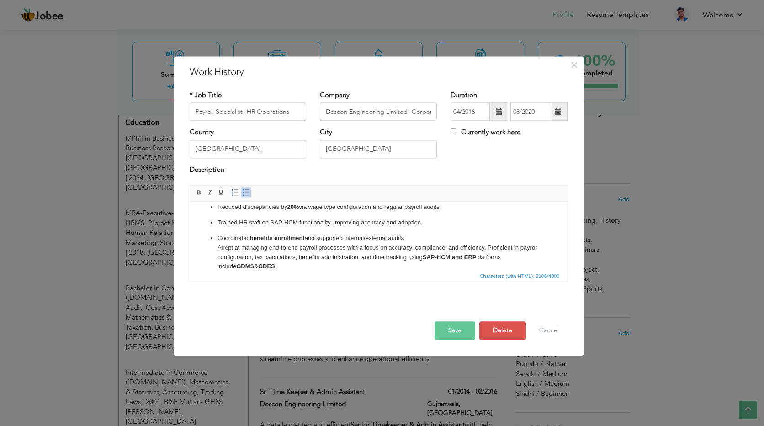
drag, startPoint x: 406, startPoint y: 238, endPoint x: 471, endPoint y: 231, distance: 64.8
click at [407, 238] on p "Coordinated benefits enrollment and supported internal/external audits Adept at…" at bounding box center [378, 253] width 323 height 38
click at [243, 192] on span at bounding box center [245, 192] width 7 height 7
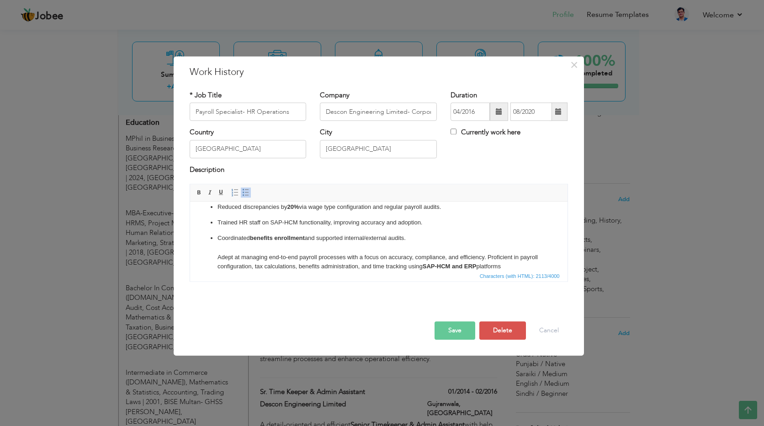
click at [246, 196] on span at bounding box center [245, 192] width 7 height 7
drag, startPoint x: 411, startPoint y: 238, endPoint x: 453, endPoint y: 238, distance: 41.6
click at [425, 238] on p "Coordinated benefits enrollment and supported internal/external audits. Adept a…" at bounding box center [378, 258] width 323 height 48
click at [246, 192] on span at bounding box center [245, 192] width 7 height 7
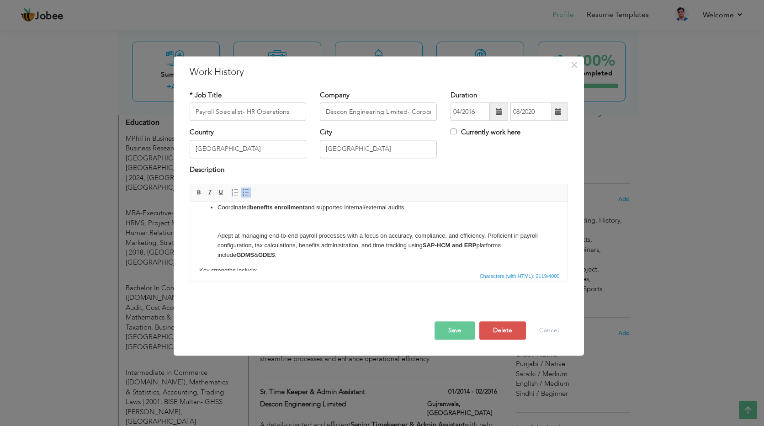
scroll to position [94, 0]
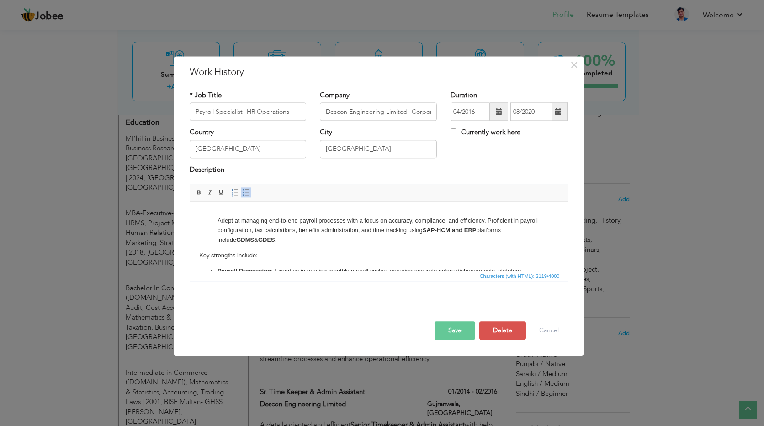
click at [216, 220] on ul "ReducedProcessed payroll for 4,000+ staff using SAP-HCM (Human Capital Manageme…" at bounding box center [378, 188] width 359 height 113
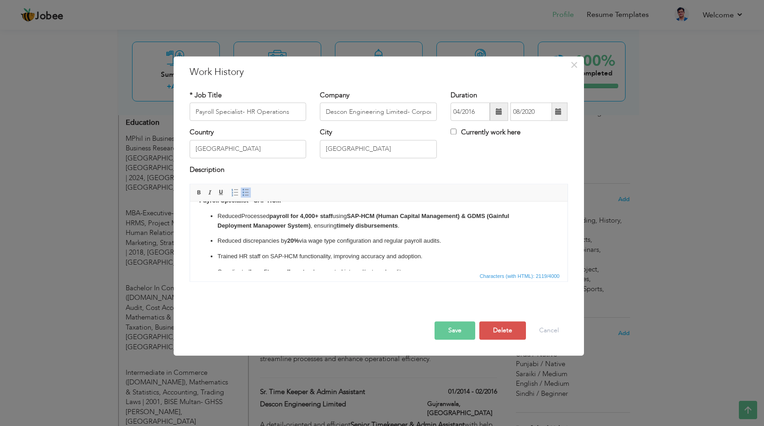
scroll to position [3, 0]
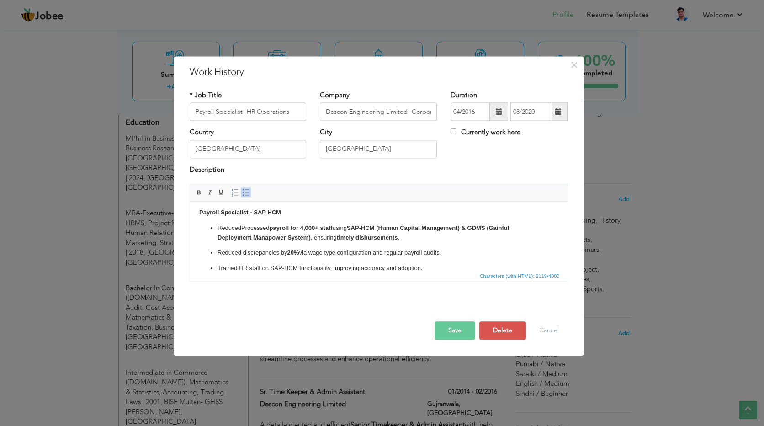
click at [427, 266] on p "Trained HR staff on SAP-HCM functionality, improving accuracy and adoption." at bounding box center [378, 269] width 323 height 10
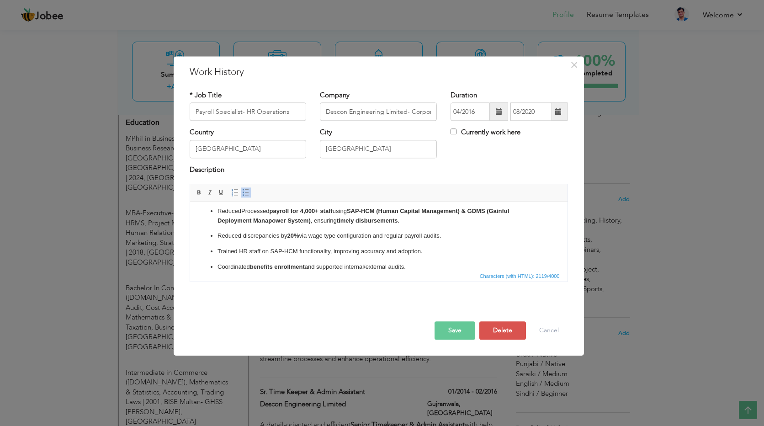
scroll to position [29, 0]
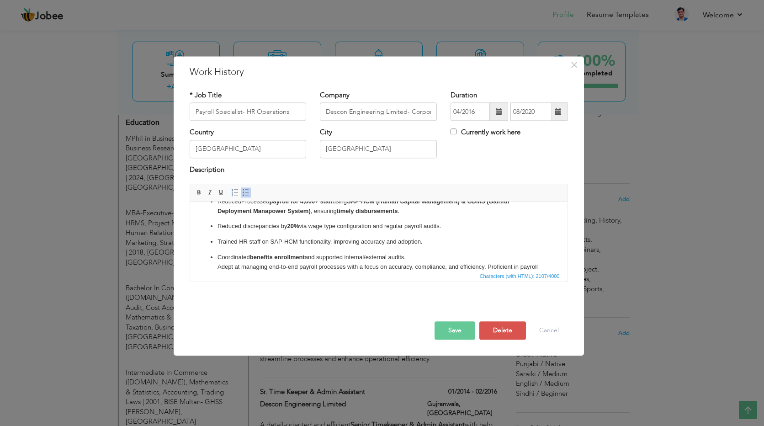
click at [241, 191] on link "Insert/Remove Bulleted List" at bounding box center [246, 193] width 10 height 10
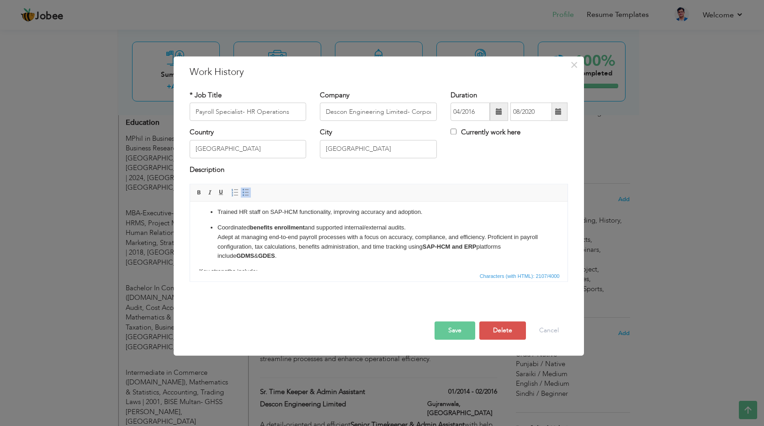
scroll to position [75, 0]
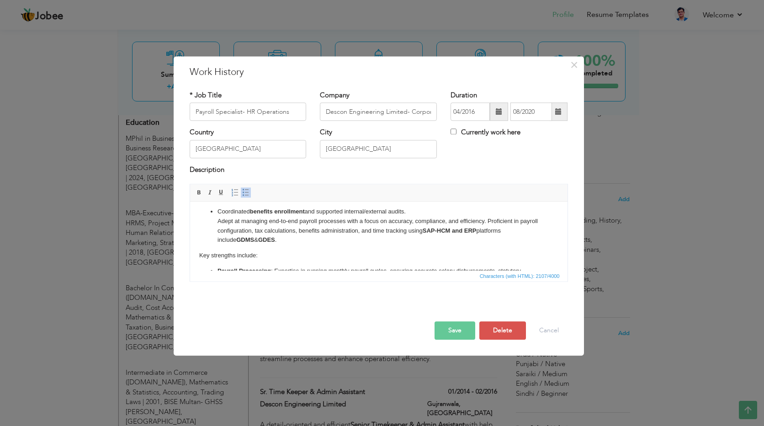
click at [489, 222] on p "Coordinated benefits enrollment and supported internal/external audits. Adept a…" at bounding box center [378, 226] width 323 height 38
click at [245, 196] on span at bounding box center [245, 192] width 7 height 7
click at [243, 194] on span at bounding box center [245, 192] width 7 height 7
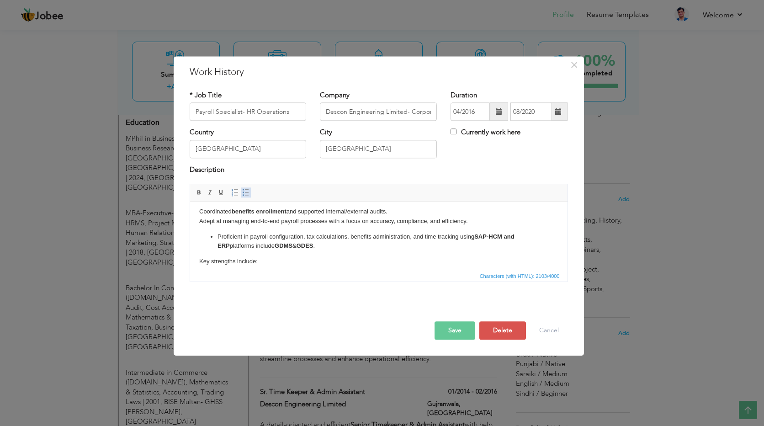
scroll to position [81, 0]
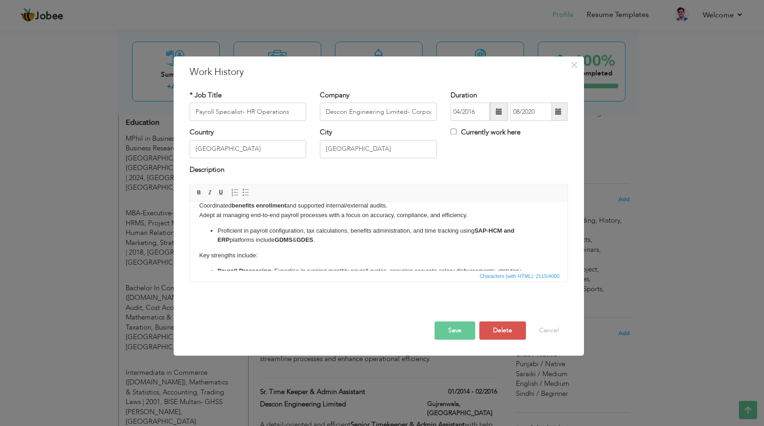
click at [197, 215] on html "Payroll Specialist - SAP HCM ReducedProcessed payroll for 4,000+ staff using SA…" at bounding box center [379, 263] width 378 height 284
click at [244, 193] on span at bounding box center [245, 192] width 7 height 7
click at [201, 204] on p "Coordinated benefits enrollment and supported internal/external audits." at bounding box center [378, 206] width 359 height 10
click at [247, 192] on span at bounding box center [245, 192] width 7 height 7
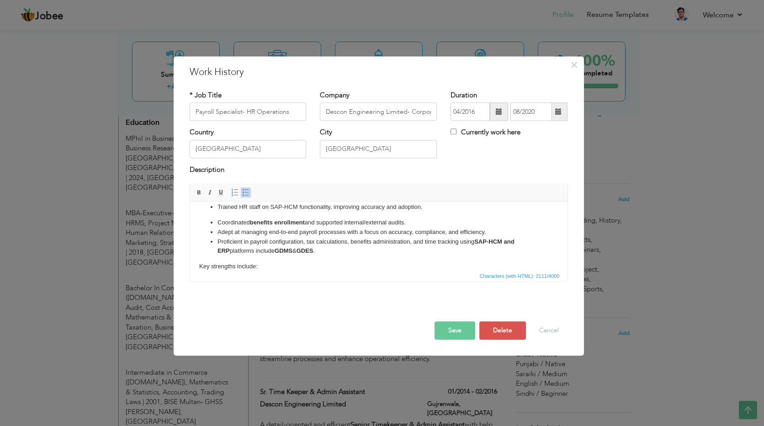
scroll to position [67, 0]
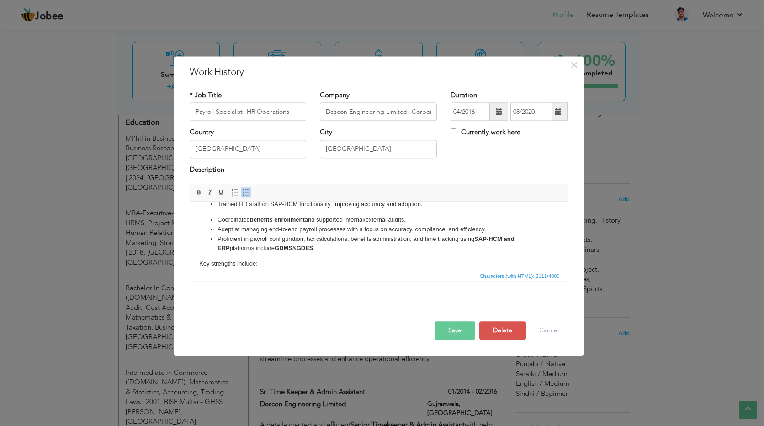
drag, startPoint x: 310, startPoint y: 246, endPoint x: 322, endPoint y: 251, distance: 12.7
click at [311, 246] on li "​​​​​​​ Proficient in payroll configuration, tax calculations, benefits adminis…" at bounding box center [378, 243] width 323 height 19
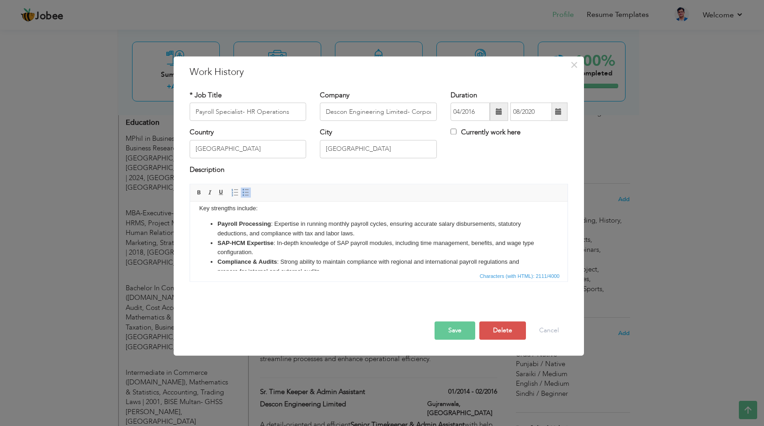
scroll to position [125, 0]
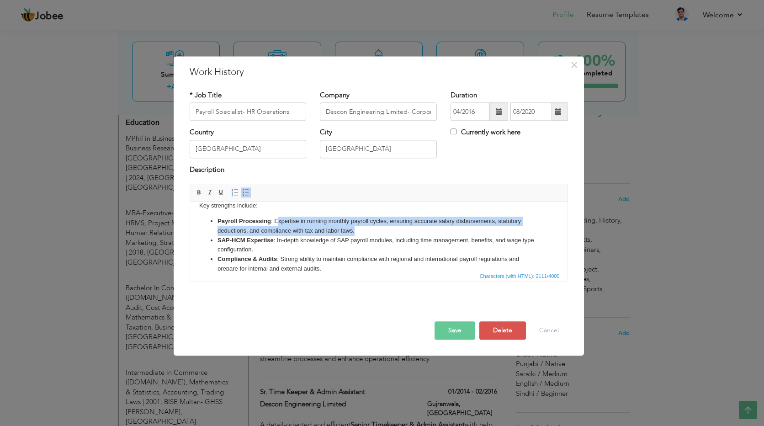
drag, startPoint x: 277, startPoint y: 219, endPoint x: 369, endPoint y: 228, distance: 93.2
click at [369, 228] on li "Payroll Processing : Expertise in running monthly payroll cycles, ensuring accu…" at bounding box center [378, 226] width 323 height 19
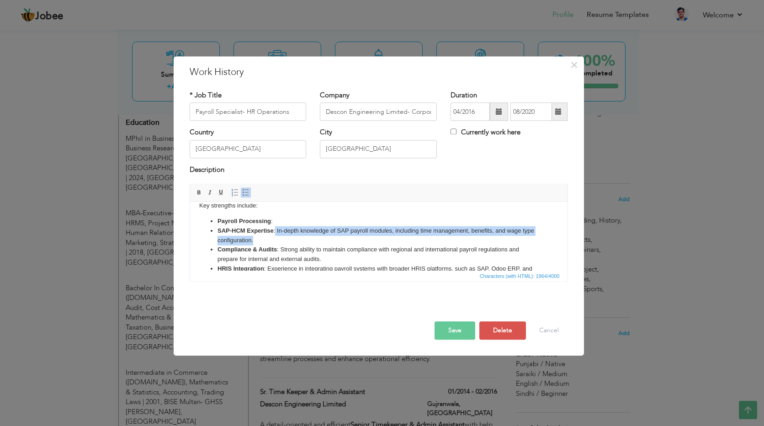
drag, startPoint x: 274, startPoint y: 227, endPoint x: 300, endPoint y: 236, distance: 27.6
click at [300, 236] on li "SAP-HCM Expertise : In-depth knowledge of SAP payroll modules, including time m…" at bounding box center [378, 235] width 323 height 19
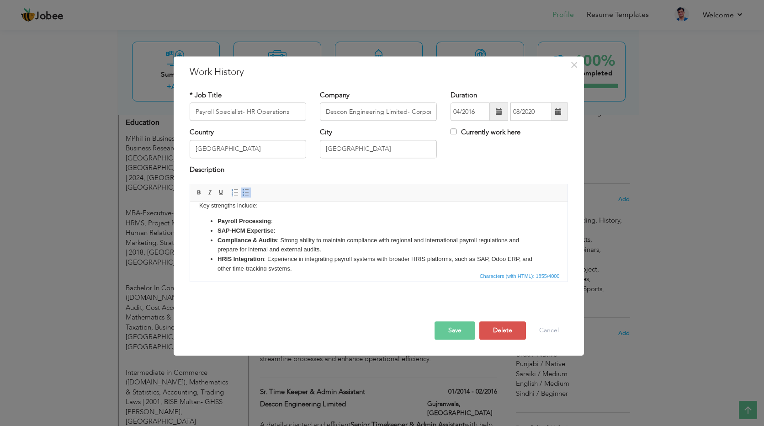
click at [298, 266] on li "HRIS Integration : Experience in integrating payroll systems with broader HRIS …" at bounding box center [378, 264] width 323 height 19
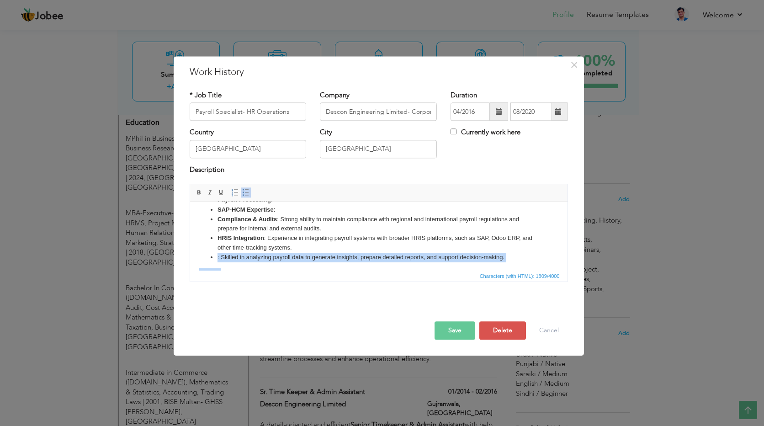
scroll to position [152, 0]
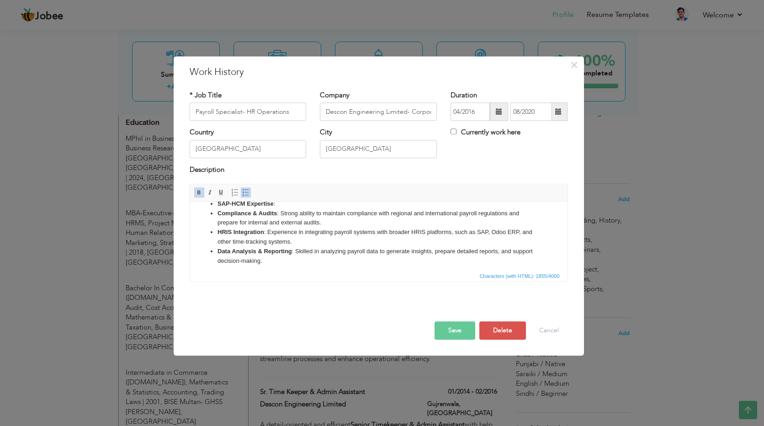
click at [264, 258] on li "Data Analysis & Reporting : Skilled in analyzing payroll data to generate insig…" at bounding box center [378, 256] width 323 height 19
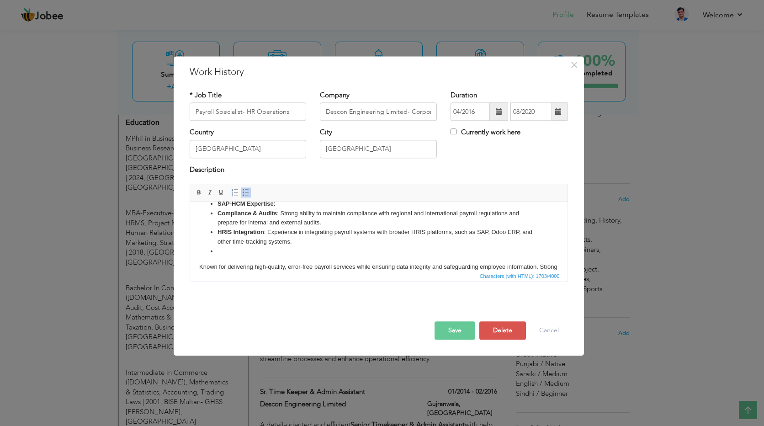
click at [283, 208] on li "SAP-HCM Expertise :" at bounding box center [378, 204] width 323 height 10
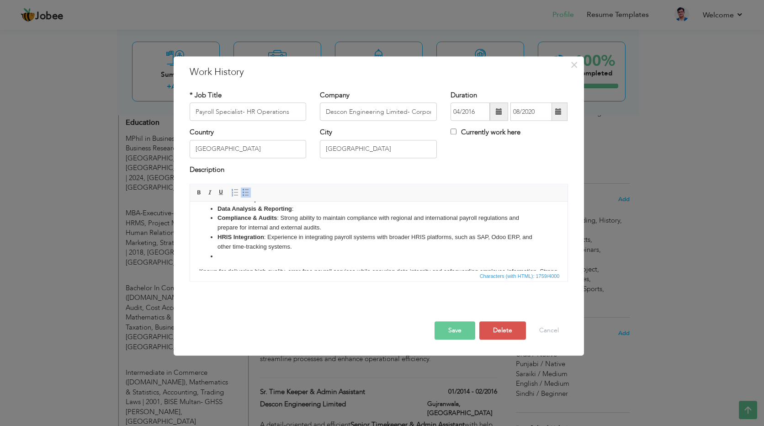
scroll to position [171, 0]
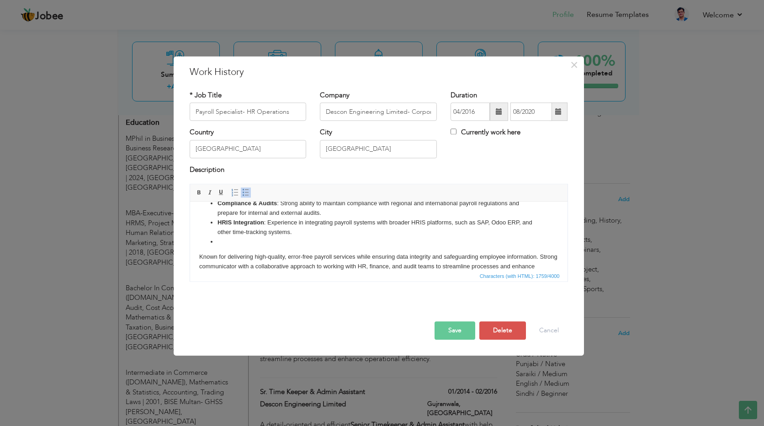
click at [297, 233] on li "HRIS Integration : Experience in integrating payroll systems with broader HRIS …" at bounding box center [378, 227] width 323 height 19
click at [226, 242] on li at bounding box center [378, 242] width 323 height 10
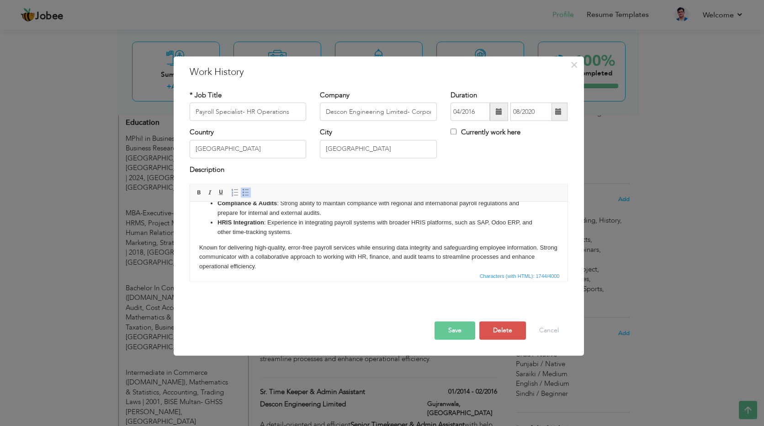
click at [317, 263] on p "Known for delivering high-quality, error-free payroll services while ensuring d…" at bounding box center [378, 257] width 359 height 28
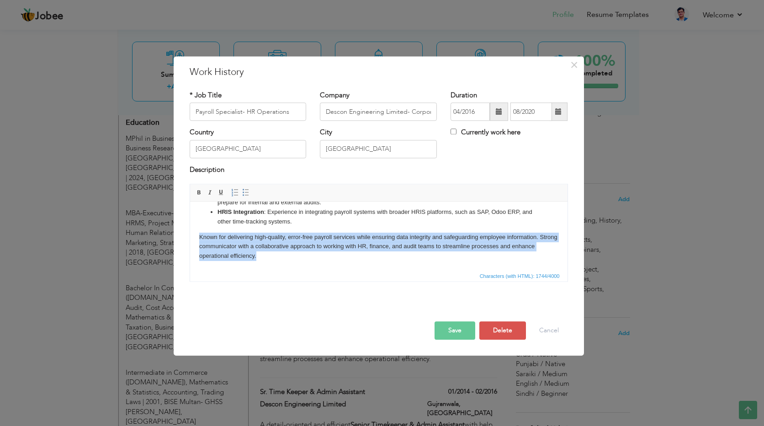
drag, startPoint x: 281, startPoint y: 260, endPoint x: 199, endPoint y: 240, distance: 83.7
click at [199, 240] on p "Known for delivering high-quality, error-free payroll services while ensuring d…" at bounding box center [378, 247] width 359 height 28
click at [295, 259] on p "Known for delivering high-quality, error-free payroll services while ensuring d…" at bounding box center [378, 247] width 359 height 28
click at [290, 255] on p "Known for delivering high-quality, error-free payroll services while ensuring d…" at bounding box center [378, 247] width 359 height 28
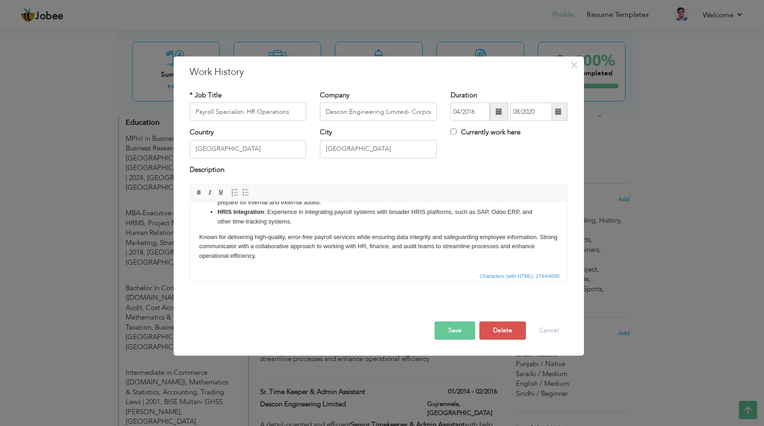
click at [199, 236] on p "Known for delivering high-quality, error-free payroll services while ensuring d…" at bounding box center [378, 247] width 359 height 28
click at [243, 192] on span at bounding box center [245, 192] width 7 height 7
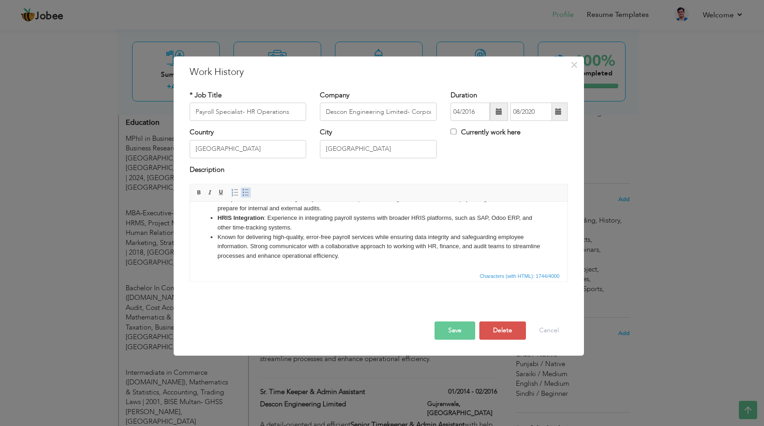
scroll to position [176, 0]
drag, startPoint x: 265, startPoint y: 217, endPoint x: 220, endPoint y: 218, distance: 44.3
click at [219, 218] on li "HRIS Integration : Experience in integrating payroll systems with broader HRIS …" at bounding box center [378, 222] width 323 height 19
copy li "RIS Integration :"
click at [218, 236] on li "Known for delivering high-quality, error-free payroll services while ensuring d…" at bounding box center [378, 247] width 323 height 28
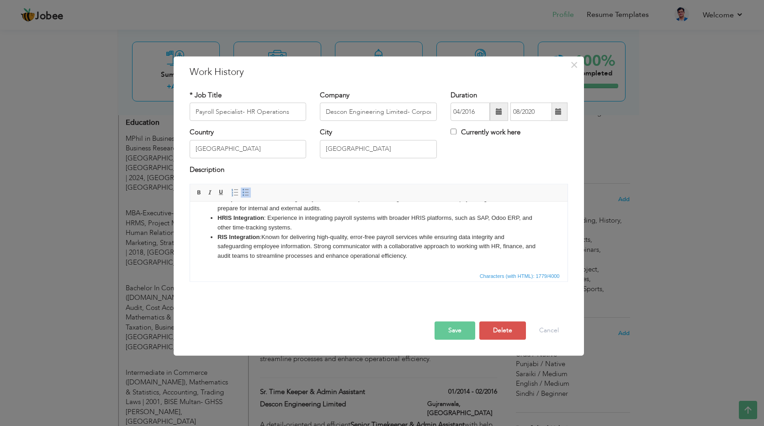
click at [260, 237] on li "RIS Integration : Known for delivering high-quality, error-free payroll service…" at bounding box center [378, 247] width 323 height 28
click at [432, 258] on li "Confidencial Control : Known for delivering high-quality, error-free payroll se…" at bounding box center [378, 247] width 323 height 28
click at [464, 333] on button "Save" at bounding box center [455, 331] width 41 height 18
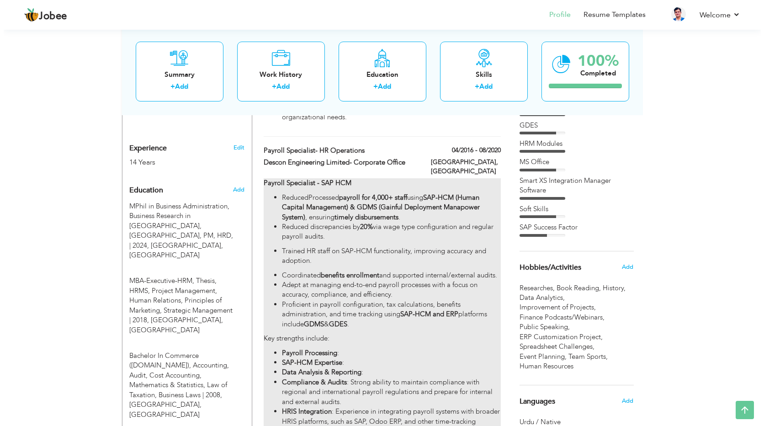
scroll to position [366, 0]
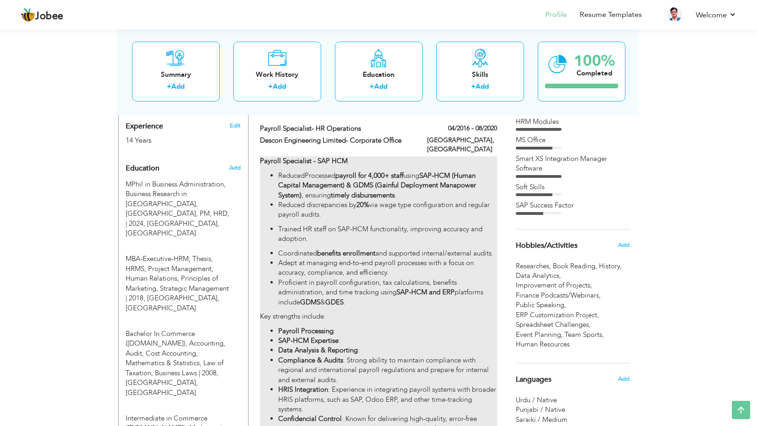
click at [334, 312] on p "Key strengths include:" at bounding box center [378, 317] width 237 height 10
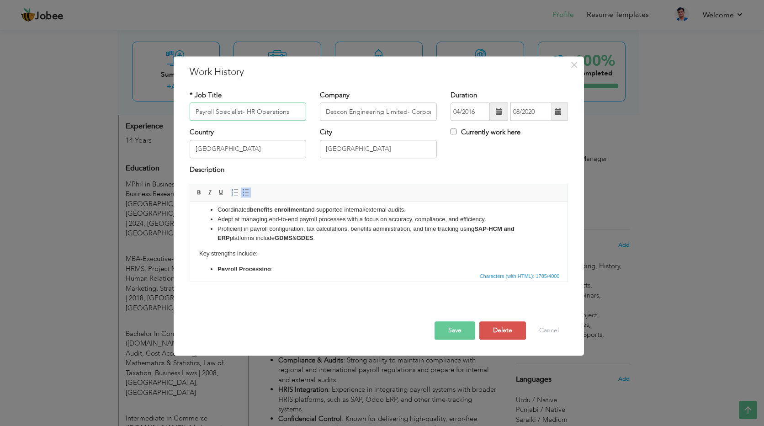
scroll to position [91, 0]
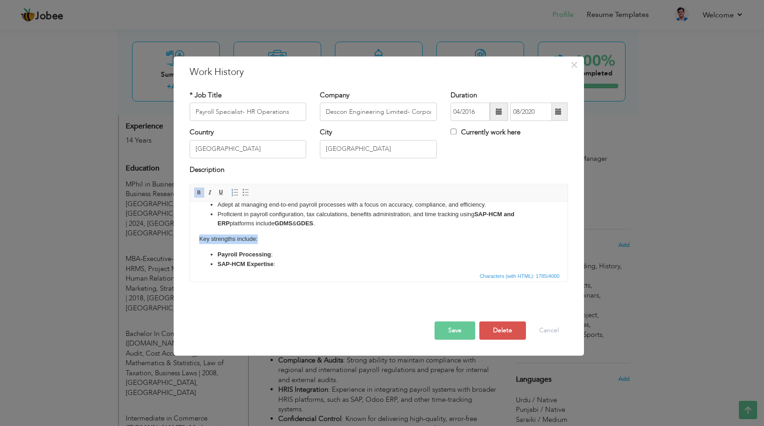
drag, startPoint x: 266, startPoint y: 240, endPoint x: 195, endPoint y: 236, distance: 71.4
click at [194, 236] on html "Payroll Specialist - SAP HCM ReducedProcessed payroll for 4,000+ staff using SA…" at bounding box center [379, 232] width 378 height 244
drag, startPoint x: 199, startPoint y: 193, endPoint x: 200, endPoint y: 198, distance: 5.7
click at [200, 192] on span at bounding box center [199, 192] width 7 height 7
click at [339, 255] on li "Payroll Processing :" at bounding box center [378, 255] width 323 height 10
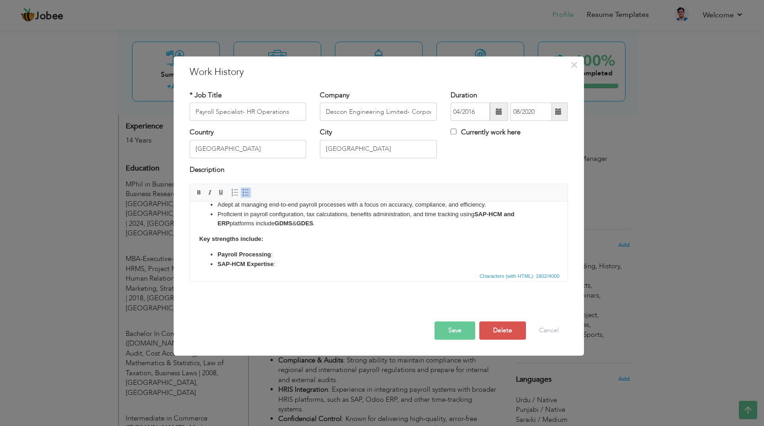
click at [457, 329] on button "Save" at bounding box center [455, 331] width 41 height 18
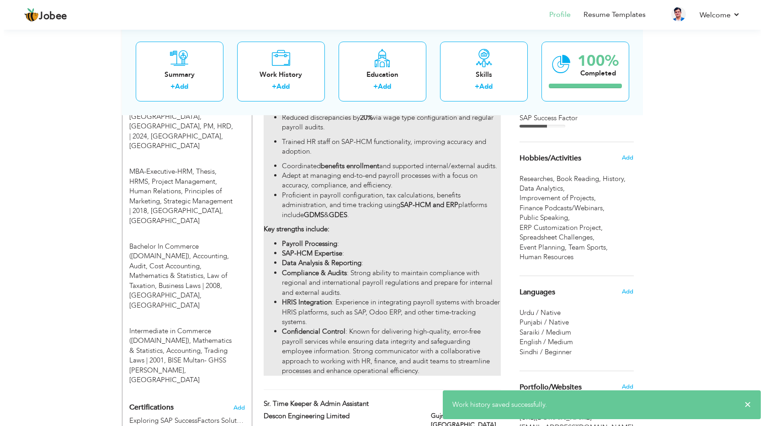
scroll to position [503, 0]
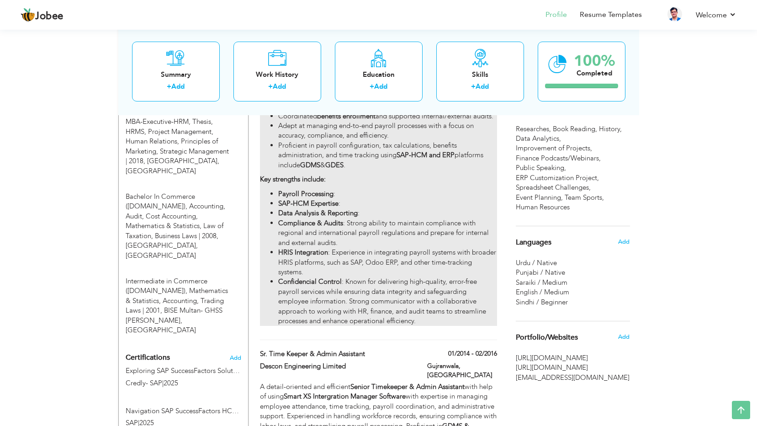
click at [339, 208] on strong "Data Analysis & Reporting" at bounding box center [318, 212] width 80 height 9
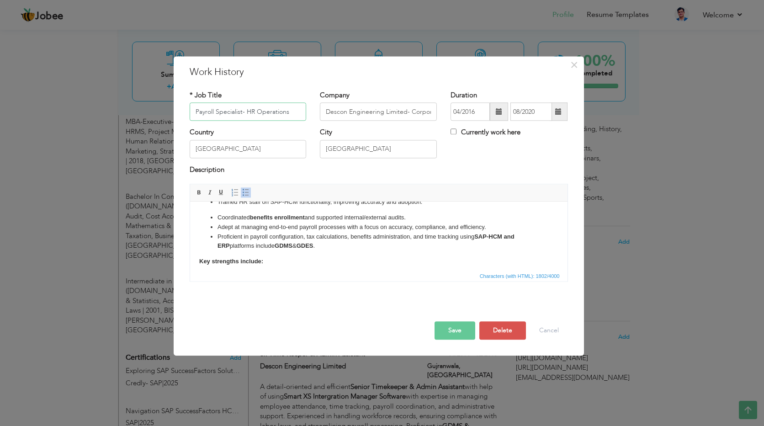
scroll to position [137, 0]
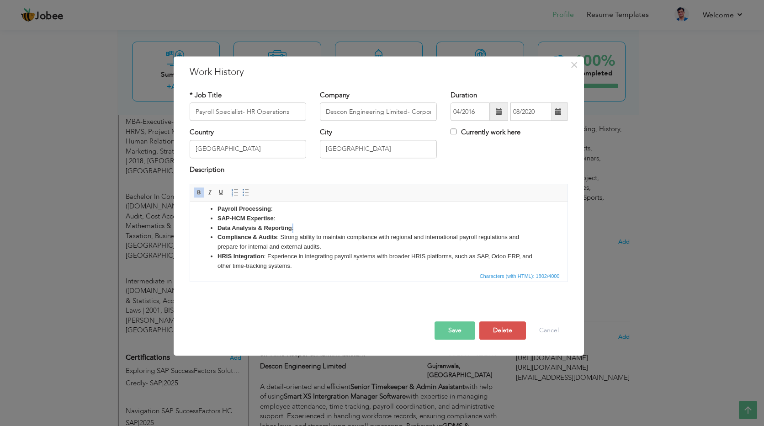
drag, startPoint x: 291, startPoint y: 225, endPoint x: 299, endPoint y: 225, distance: 8.2
click at [299, 225] on li "Data Analysis & Reporting :" at bounding box center [378, 229] width 323 height 10
click at [304, 225] on li "Data Analysis & Reporting :" at bounding box center [378, 229] width 323 height 10
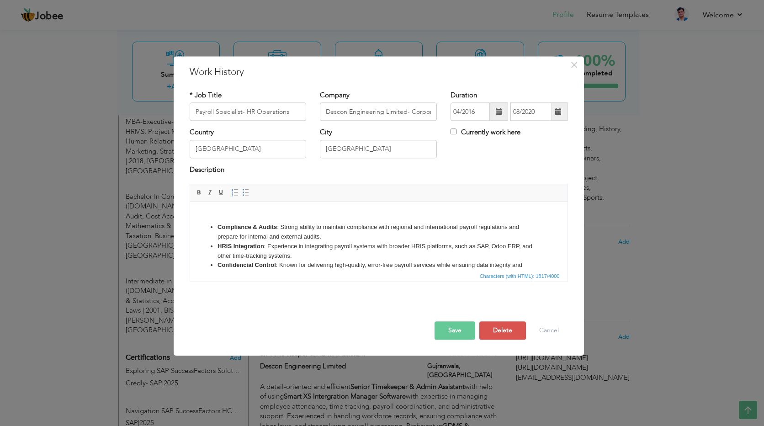
scroll to position [183, 0]
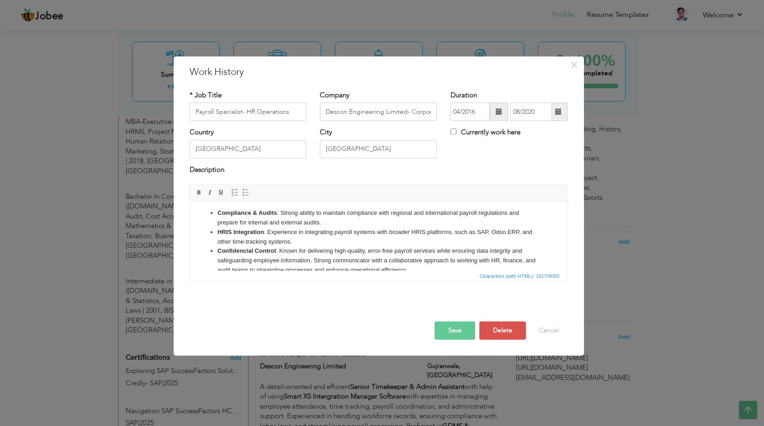
click at [456, 332] on button "Save" at bounding box center [455, 331] width 41 height 18
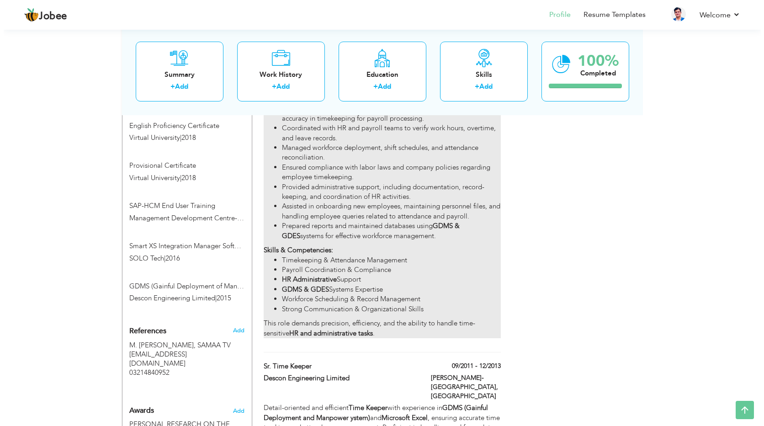
scroll to position [823, 0]
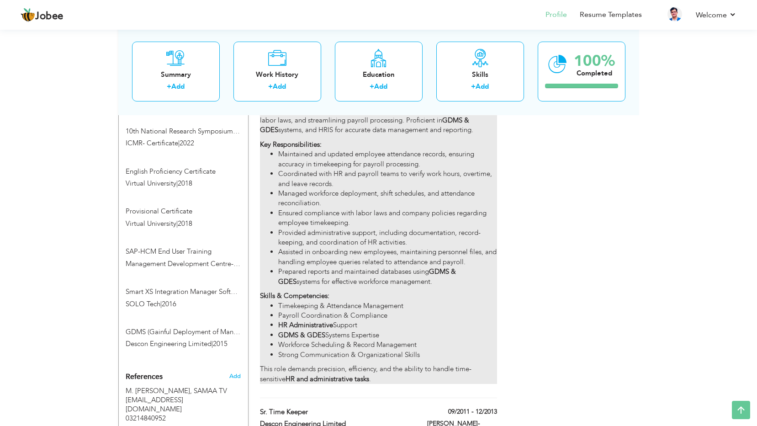
click at [329, 229] on li "Provided administrative support, including documentation, record-keeping, and c…" at bounding box center [387, 238] width 218 height 20
type input "Sr. Time keeper & Admin Assistant"
type input "Descon Engineering Limited"
type input "01/2014"
type input "02/2016"
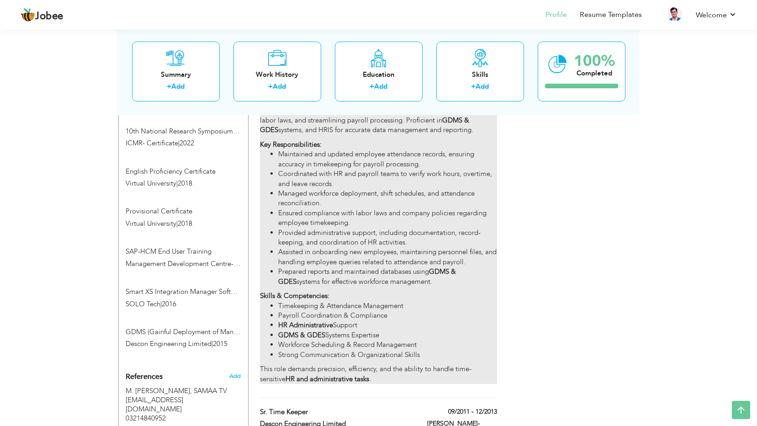
type input "Gujranwala"
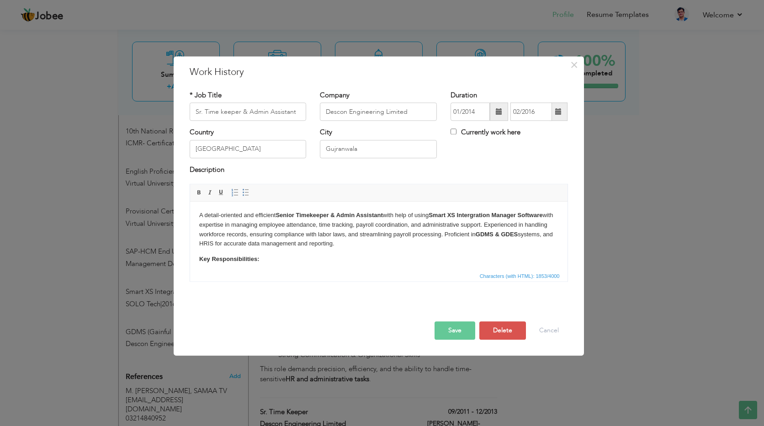
click at [199, 214] on p "A detail-oriented and efficient Senior Timekeeper & Admin Assistant with help o…" at bounding box center [378, 230] width 359 height 38
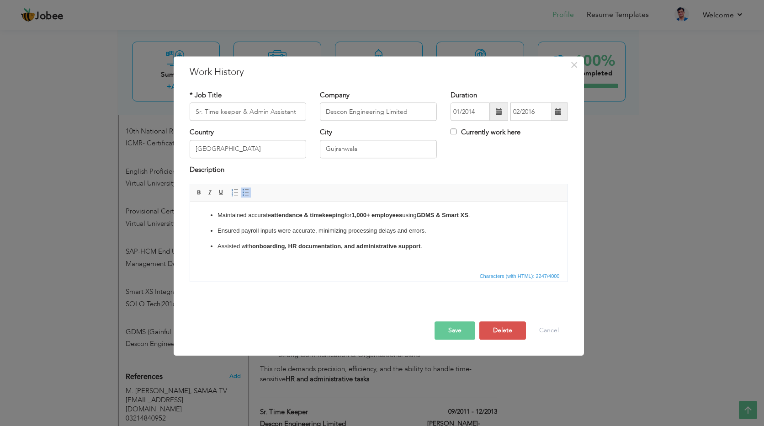
click at [430, 232] on p "Ensured payroll inputs were accurate, minimizing processing delays and errors." at bounding box center [378, 231] width 323 height 10
click at [435, 248] on p "Assisted with onboarding, HR documentation, and administrative support ." at bounding box center [378, 247] width 323 height 10
click at [468, 215] on strong "GDMS & Smart XS" at bounding box center [442, 215] width 52 height 7
click at [428, 245] on p "Assisted with onboarding, HR documentation, and administrative support ." at bounding box center [378, 247] width 323 height 10
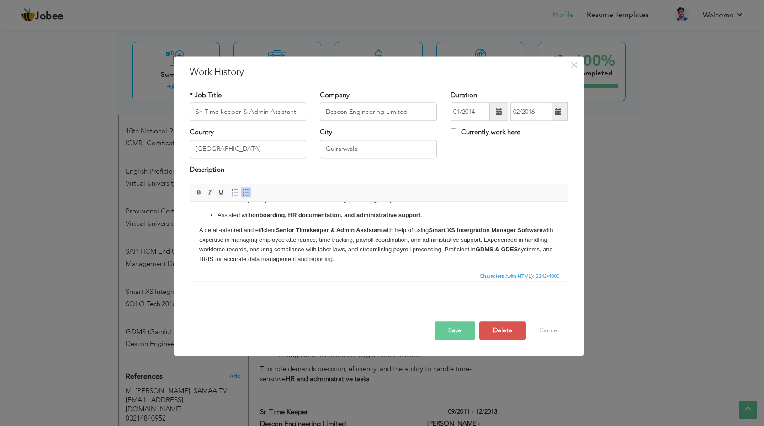
scroll to position [46, 0]
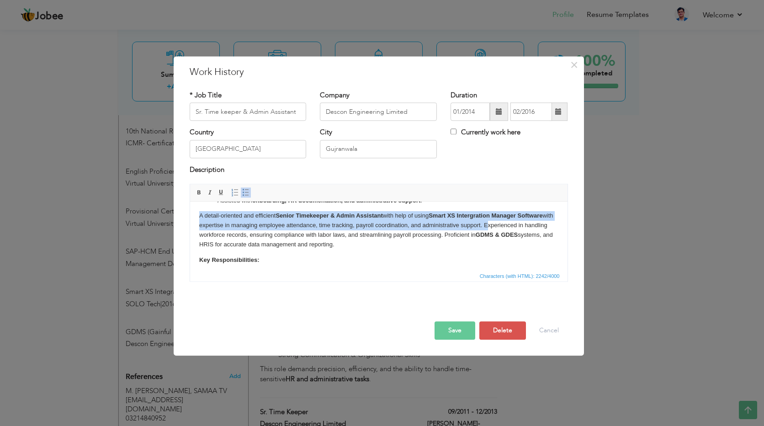
drag, startPoint x: 496, startPoint y: 223, endPoint x: 199, endPoint y: 218, distance: 296.7
click at [199, 218] on p "A detail-oriented and efficient Senior Timekeeper & Admin Assistant with help o…" at bounding box center [378, 230] width 359 height 38
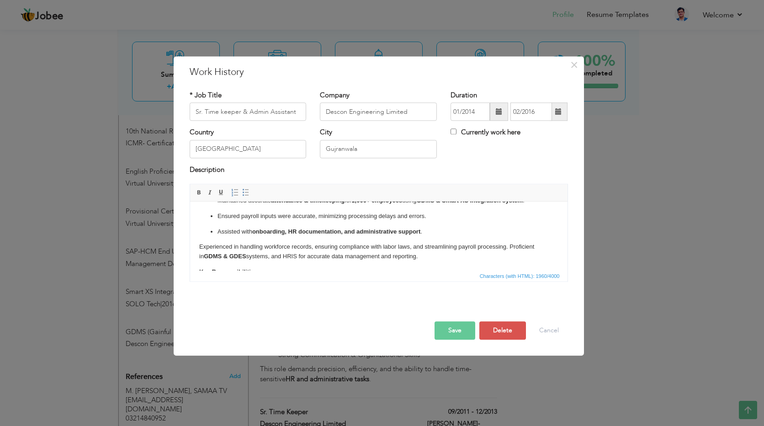
scroll to position [0, 0]
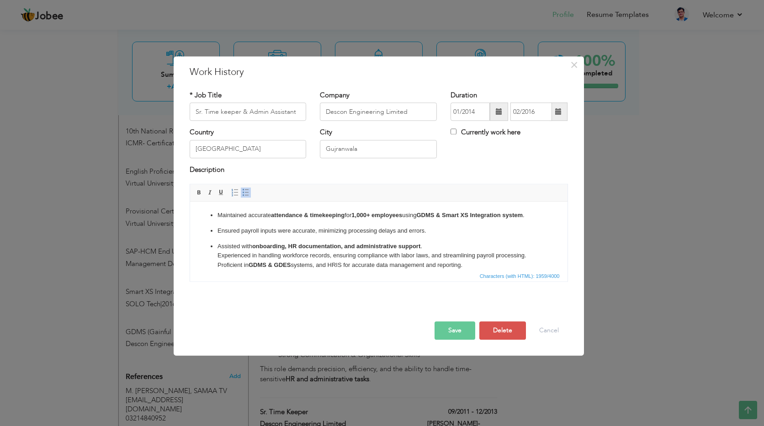
click at [243, 192] on span at bounding box center [245, 192] width 7 height 7
click at [244, 192] on span at bounding box center [245, 192] width 7 height 7
click at [200, 244] on p "Assisted with onboarding, HR documentation, and administrative support ." at bounding box center [378, 247] width 359 height 10
click at [244, 192] on span at bounding box center [245, 192] width 7 height 7
click at [479, 262] on li "​​​​​​​ Experienced in handling workforce records, ensuring compliance with lab…" at bounding box center [378, 260] width 323 height 19
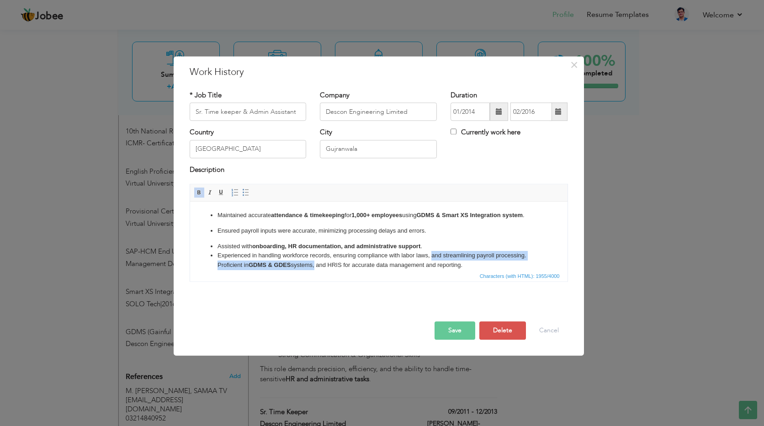
drag, startPoint x: 315, startPoint y: 249, endPoint x: 438, endPoint y: 261, distance: 123.6
click at [432, 256] on li "​​​​​​​ Experienced in handling workforce records, ensuring compliance with lab…" at bounding box center [378, 260] width 323 height 19
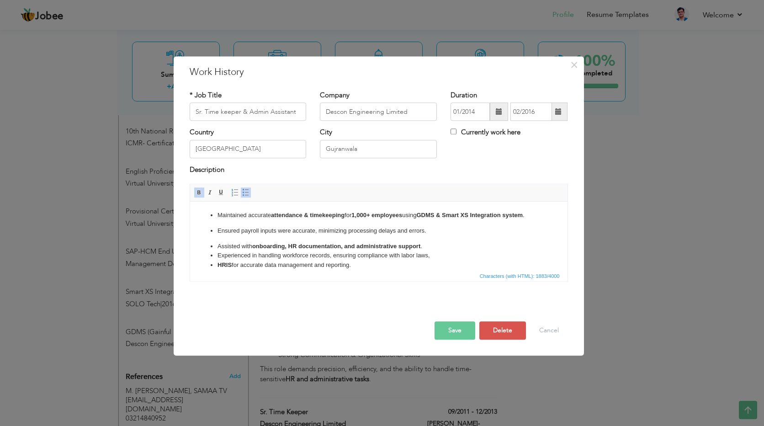
click at [371, 263] on li "HRIS for accurate data management and reporting." at bounding box center [378, 266] width 323 height 10
click at [434, 231] on p "Ensured payroll inputs were accurate, minimizing processing delays and errors." at bounding box center [378, 231] width 323 height 10
click at [453, 327] on button "Save" at bounding box center [455, 331] width 41 height 18
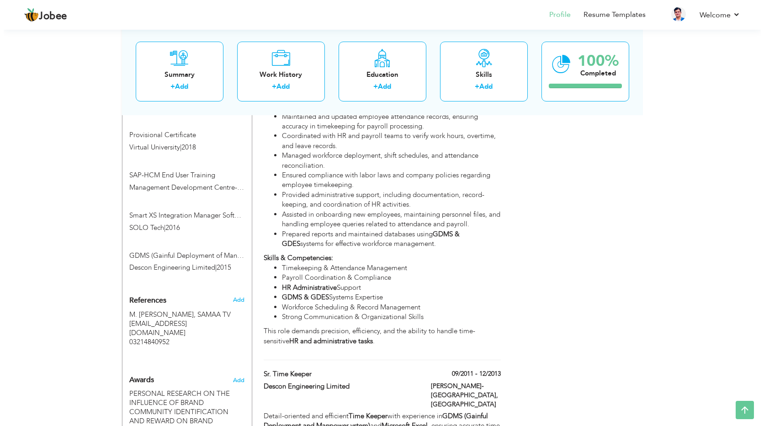
scroll to position [914, 0]
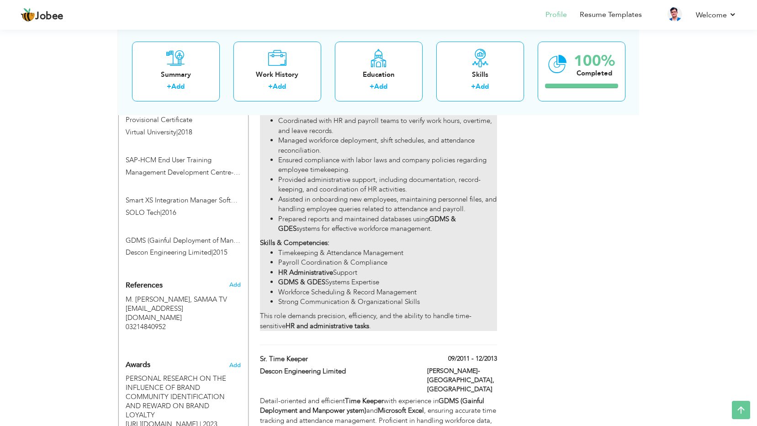
click at [338, 277] on li "GDMS & GDES Systems Expertise" at bounding box center [387, 282] width 218 height 10
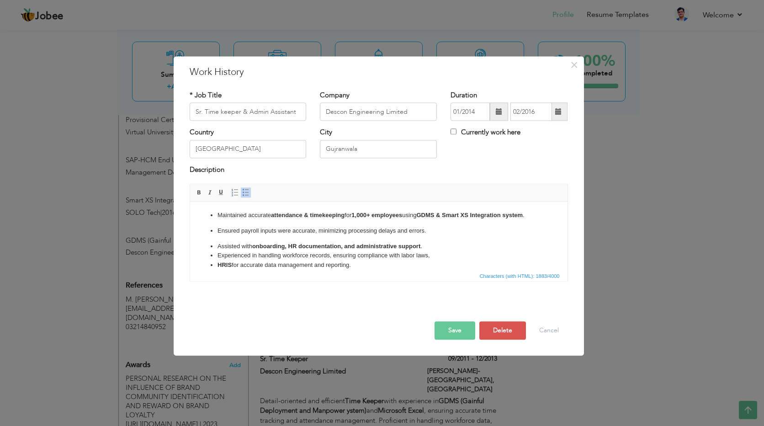
click at [373, 265] on li "HRIS for accurate data management and reporting." at bounding box center [378, 266] width 323 height 10
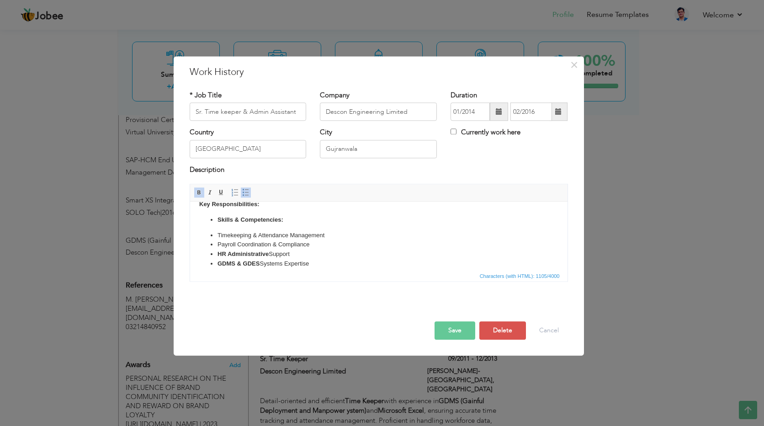
scroll to position [69, 0]
click at [277, 219] on body "Maintained accurate attendance & timekeeping for 1,000+ employees using GDMS & …" at bounding box center [378, 223] width 359 height 163
click at [452, 331] on button "Save" at bounding box center [455, 331] width 41 height 18
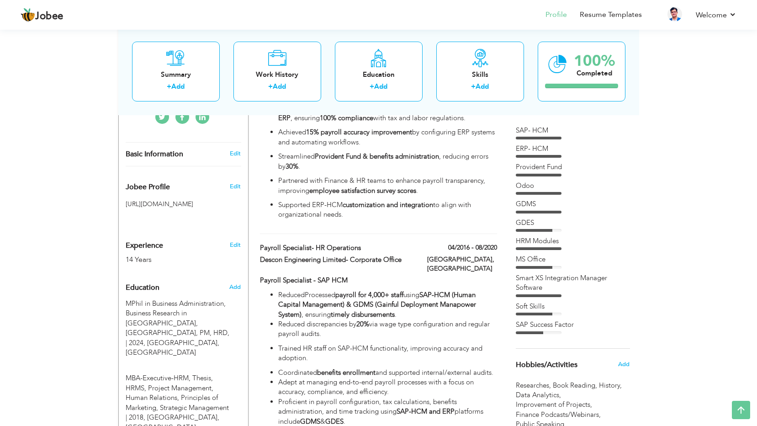
scroll to position [229, 0]
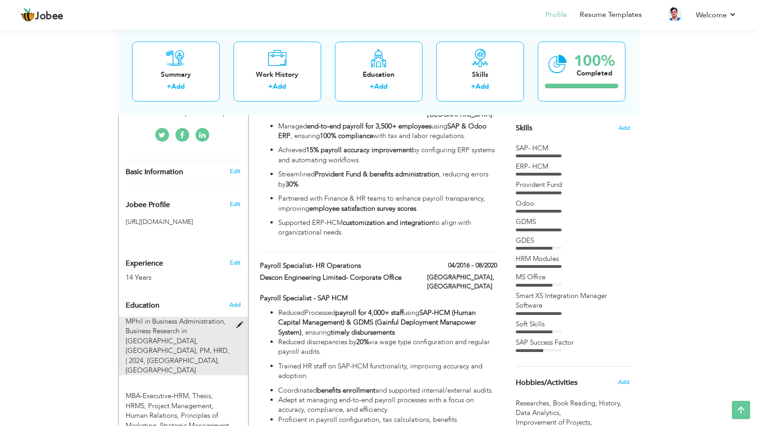
click at [162, 324] on span "MPhil in Business Administration, Business Research in [GEOGRAPHIC_DATA], [GEOG…" at bounding box center [178, 341] width 104 height 48
type input "MPhil in Business Administration"
type input "Business Research in [GEOGRAPHIC_DATA], Thesis, PM, HRD,"
type input "2024"
type input "[GEOGRAPHIC_DATA]"
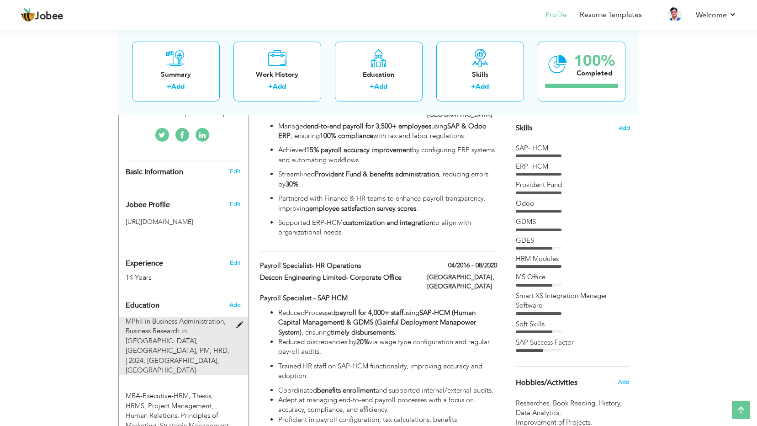
type input "3.17"
radio input "true"
type input "[GEOGRAPHIC_DATA]"
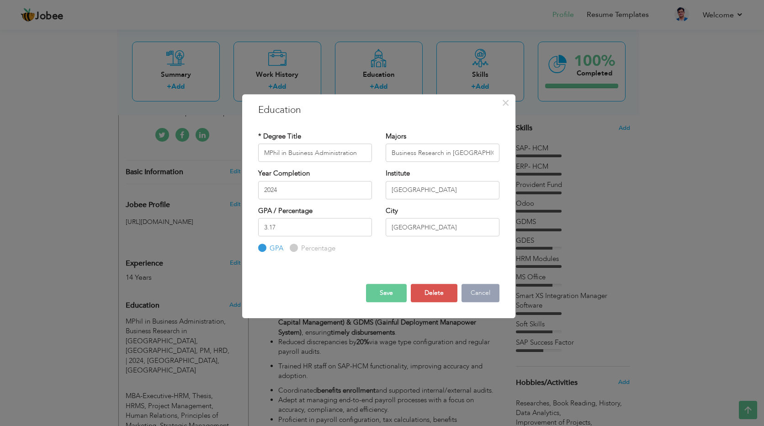
click at [479, 293] on button "Cancel" at bounding box center [481, 293] width 38 height 18
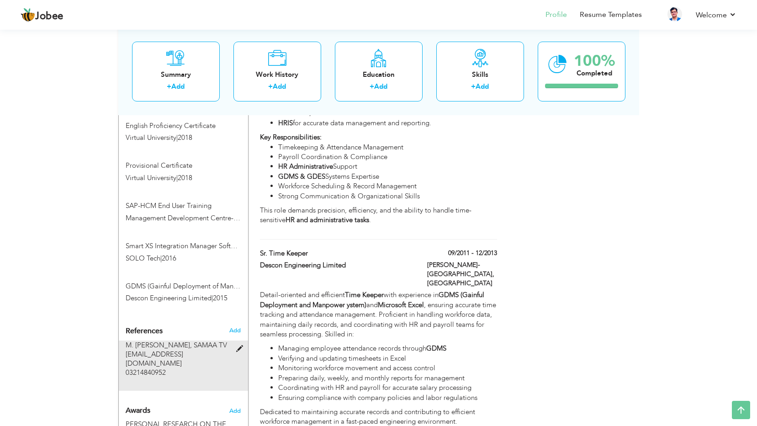
scroll to position [960, 0]
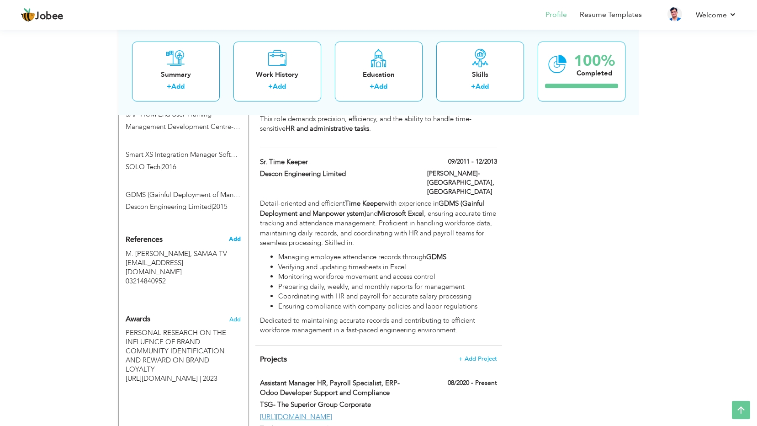
click at [236, 235] on span "Add" at bounding box center [235, 239] width 12 height 8
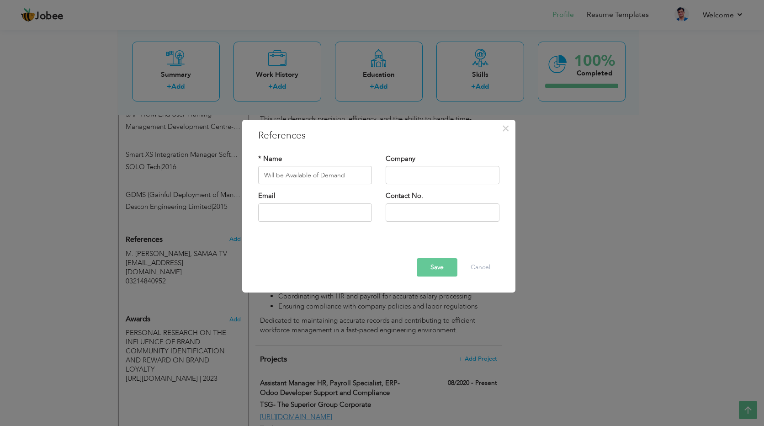
click at [437, 267] on button "Save" at bounding box center [437, 267] width 41 height 18
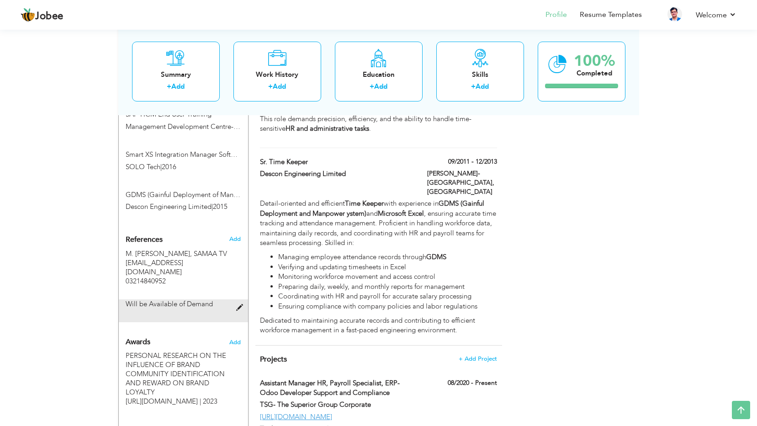
click at [175, 299] on span "Will be Available of Demand" at bounding box center [169, 303] width 87 height 9
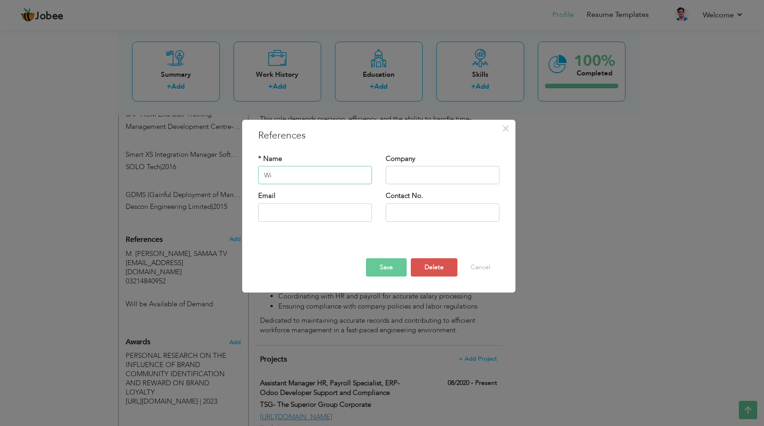
type input "W"
type input "Available on Request"
click at [384, 265] on button "Save" at bounding box center [386, 267] width 41 height 18
